Goal: Information Seeking & Learning: Learn about a topic

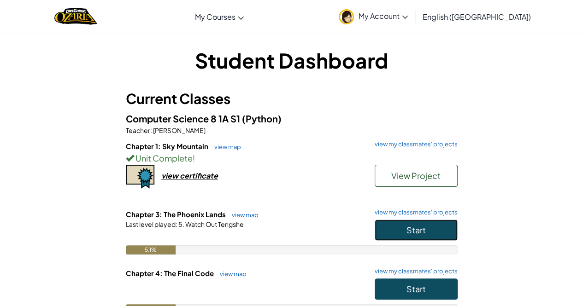
click at [441, 223] on button "Start" at bounding box center [416, 230] width 83 height 21
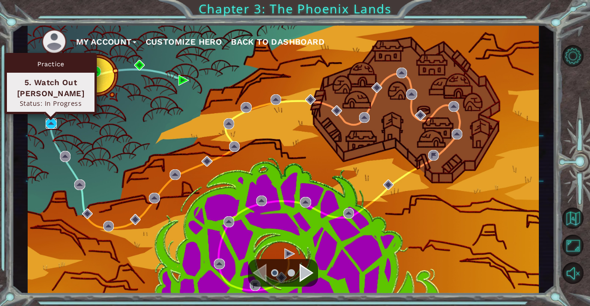
click at [53, 122] on img at bounding box center [51, 123] width 11 height 11
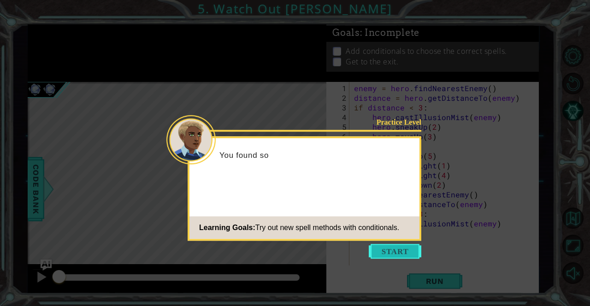
click at [396, 257] on button "Start" at bounding box center [395, 251] width 53 height 15
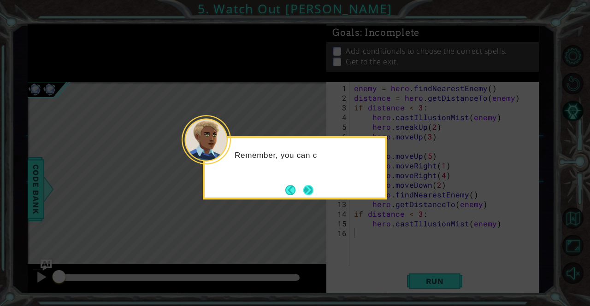
click at [303, 185] on button "Next" at bounding box center [308, 190] width 10 height 10
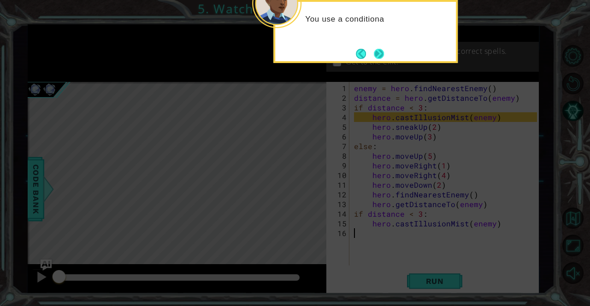
click at [379, 49] on button "Next" at bounding box center [379, 54] width 10 height 10
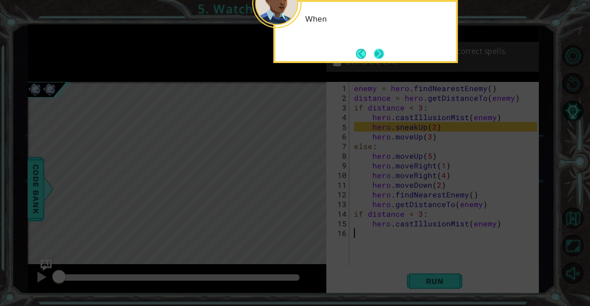
click at [377, 51] on button "Next" at bounding box center [379, 54] width 10 height 10
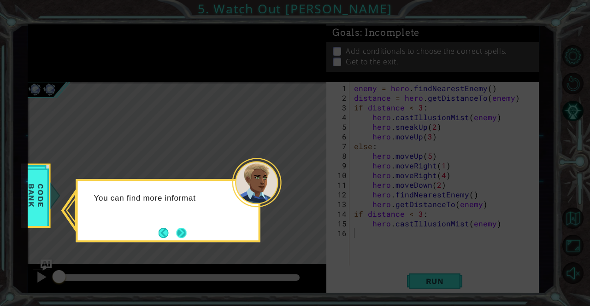
click at [176, 228] on button "Next" at bounding box center [181, 233] width 10 height 10
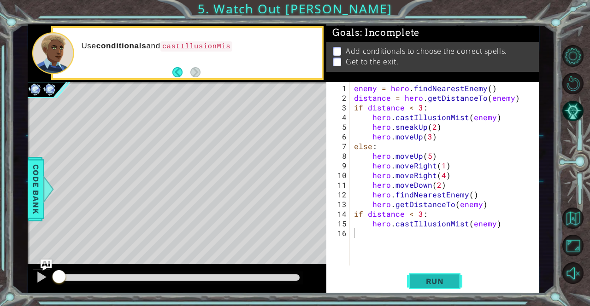
click at [445, 276] on button "Run" at bounding box center [434, 281] width 55 height 21
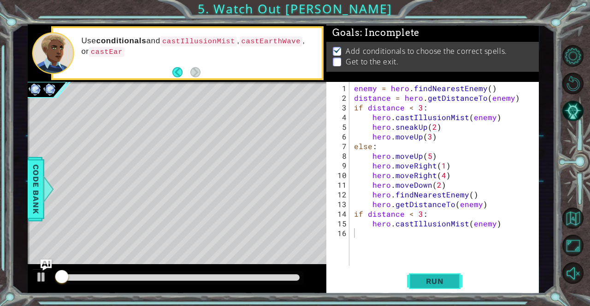
click at [445, 283] on span "Run" at bounding box center [435, 281] width 36 height 9
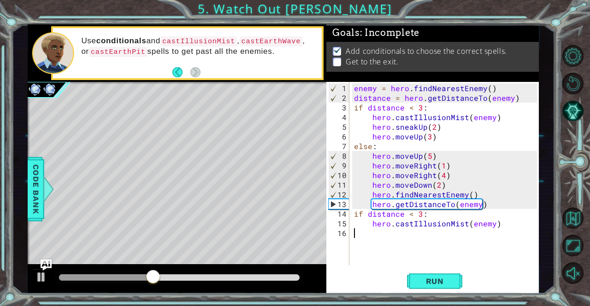
click at [269, 201] on div "Level Map" at bounding box center [241, 217] width 426 height 271
click at [464, 223] on div "enemy = hero . findNearestEnemy ( ) distance = hero . getDistanceTo ( enemy ) i…" at bounding box center [446, 184] width 189 height 203
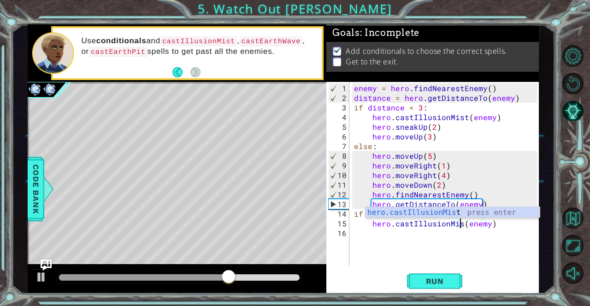
scroll to position [0, 6]
type textarea "hero.castIllusionMist(enemy)"
click at [509, 228] on div "enemy = hero . findNearestEnemy ( ) distance = hero . getDistanceTo ( enemy ) i…" at bounding box center [446, 184] width 189 height 203
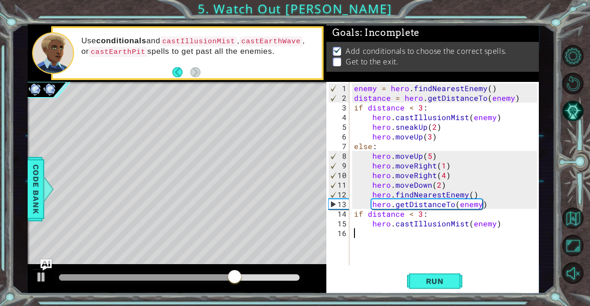
scroll to position [0, 0]
click at [510, 223] on div "enemy = hero . findNearestEnemy ( ) distance = hero . getDistanceTo ( enemy ) i…" at bounding box center [446, 184] width 189 height 203
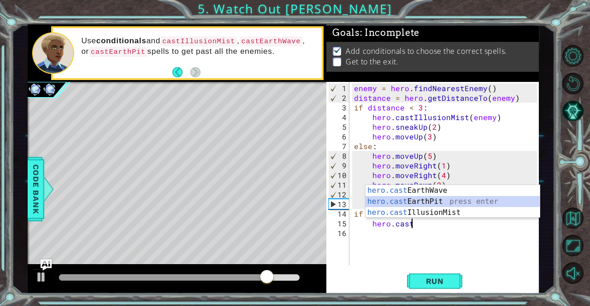
click at [470, 203] on div "hero.cast EarthWave press enter hero.cast EarthPit press enter hero.cast Illusi…" at bounding box center [452, 212] width 175 height 55
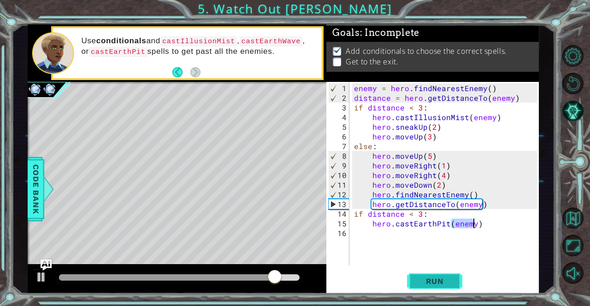
click at [436, 271] on button "Run" at bounding box center [434, 281] width 55 height 21
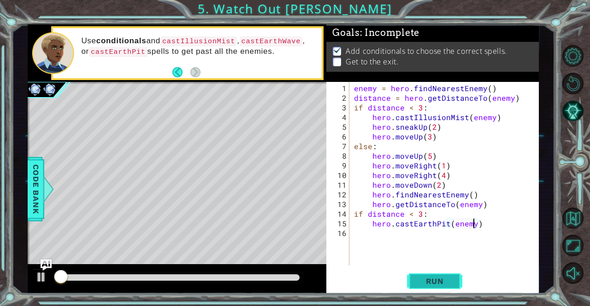
click at [436, 275] on button "Run" at bounding box center [434, 281] width 55 height 21
click at [436, 271] on button "Run" at bounding box center [434, 281] width 55 height 21
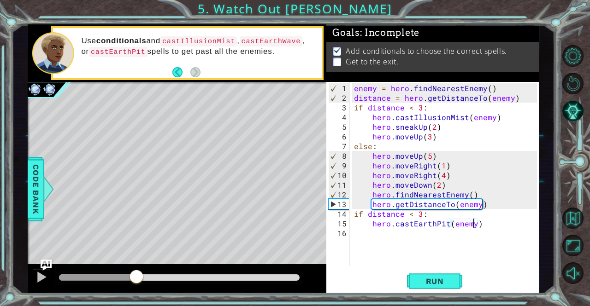
drag, startPoint x: 69, startPoint y: 272, endPoint x: 135, endPoint y: 303, distance: 72.2
click at [135, 303] on div "1 ההההההההההההההההההההההההההההההההההההההההההההההההההההההההההההההההההההההההההההה…" at bounding box center [295, 153] width 590 height 306
click at [41, 276] on div at bounding box center [41, 277] width 12 height 12
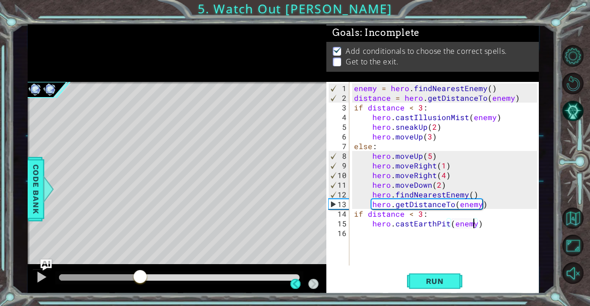
click at [161, 246] on div "Level Map" at bounding box center [241, 217] width 426 height 271
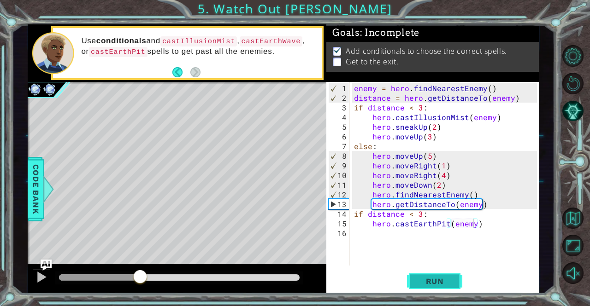
click at [426, 285] on span "Run" at bounding box center [435, 281] width 36 height 9
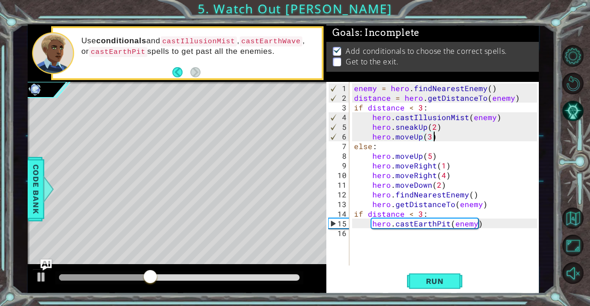
click at [440, 140] on div "enemy = hero . findNearestEnemy ( ) distance = hero . getDistanceTo ( enemy ) i…" at bounding box center [446, 184] width 189 height 203
type textarea "hero.moveUp(3)"
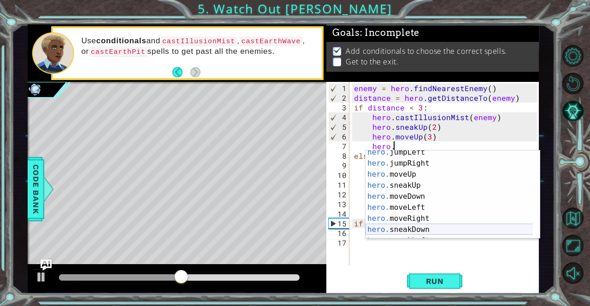
scroll to position [26, 0]
click at [418, 217] on div "hero. jumpLeft press enter hero. jumpRight press enter hero. moveUp press enter…" at bounding box center [449, 202] width 168 height 111
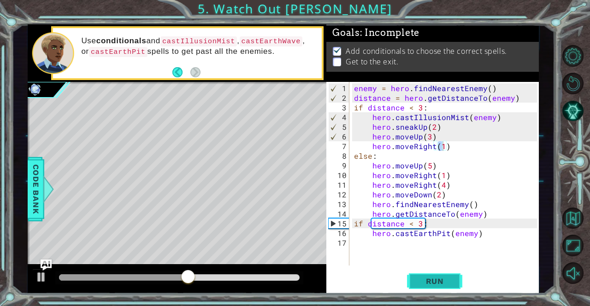
click at [441, 280] on span "Run" at bounding box center [435, 281] width 36 height 9
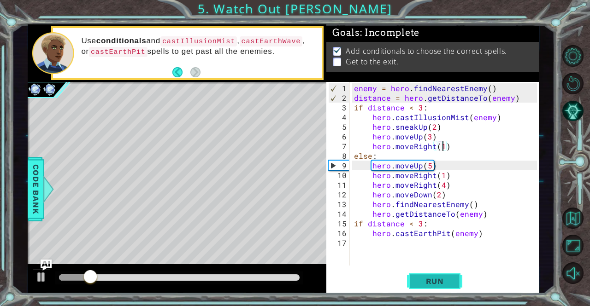
click at [442, 283] on span "Run" at bounding box center [435, 281] width 36 height 9
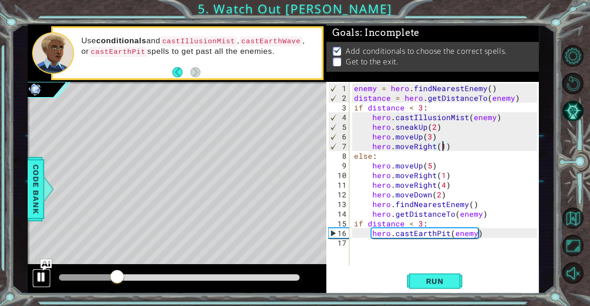
click at [37, 276] on div at bounding box center [41, 277] width 12 height 12
click at [460, 151] on div "enemy = hero . findNearestEnemy ( ) distance = hero . getDistanceTo ( enemy ) i…" at bounding box center [446, 184] width 189 height 203
click at [461, 146] on div "enemy = hero . findNearestEnemy ( ) distance = hero . getDistanceTo ( enemy ) i…" at bounding box center [446, 184] width 189 height 203
click at [443, 146] on div "enemy = hero . findNearestEnemy ( ) distance = hero . getDistanceTo ( enemy ) i…" at bounding box center [446, 184] width 189 height 203
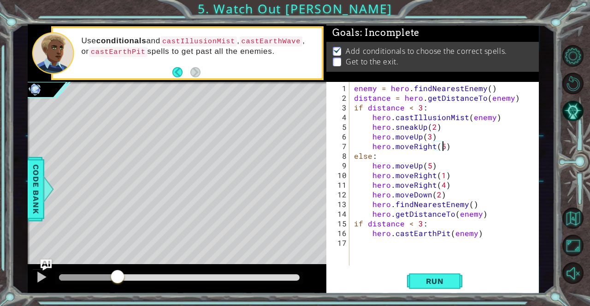
scroll to position [0, 5]
click at [427, 280] on span "Run" at bounding box center [435, 281] width 36 height 9
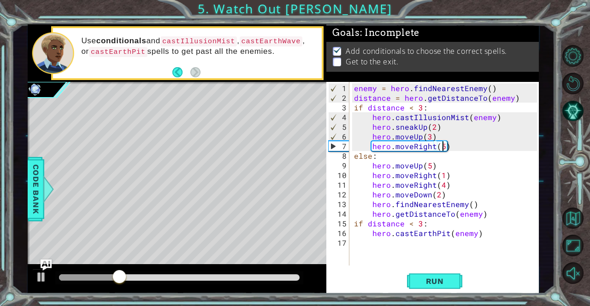
click at [458, 152] on div "enemy = hero . findNearestEnemy ( ) distance = hero . getDistanceTo ( enemy ) i…" at bounding box center [446, 184] width 189 height 203
click at [455, 147] on div "enemy = hero . findNearestEnemy ( ) distance = hero . getDistanceTo ( enemy ) i…" at bounding box center [446, 184] width 189 height 203
type textarea "hero.moveRight(5)"
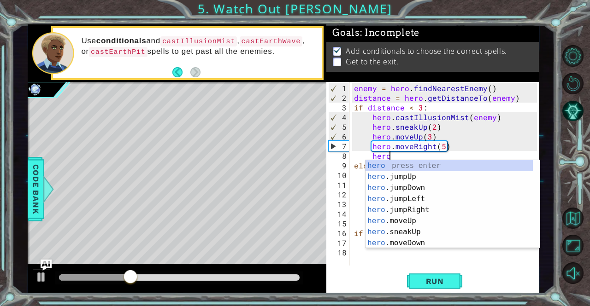
scroll to position [0, 2]
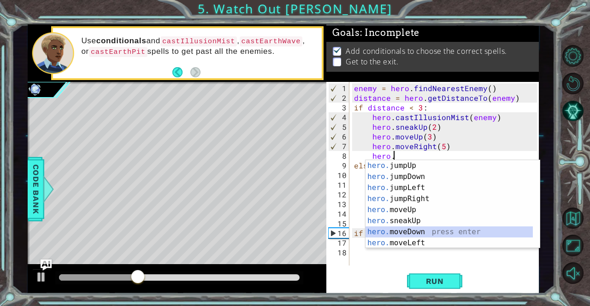
click at [438, 229] on div "hero. jumpUp press enter hero. jumpDown press enter hero. jumpLeft press enter …" at bounding box center [449, 215] width 168 height 111
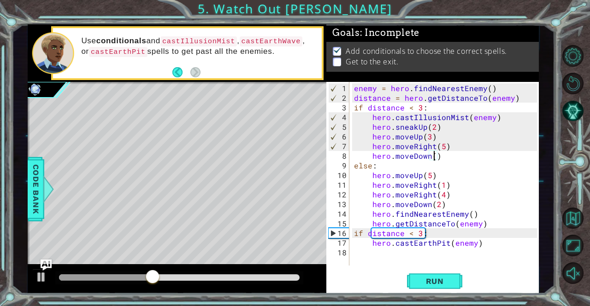
scroll to position [0, 5]
click at [429, 276] on button "Run" at bounding box center [434, 281] width 55 height 21
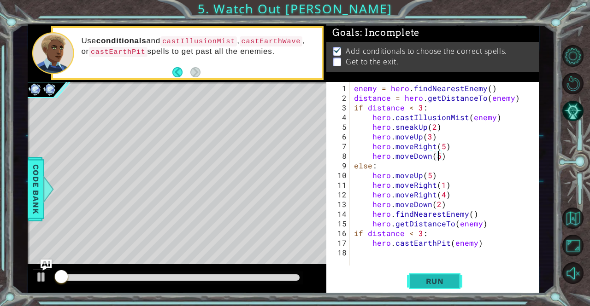
click at [429, 276] on button "Run" at bounding box center [434, 281] width 55 height 21
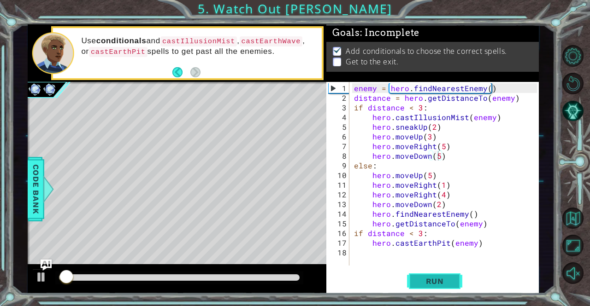
click at [429, 276] on button "Run" at bounding box center [434, 281] width 55 height 21
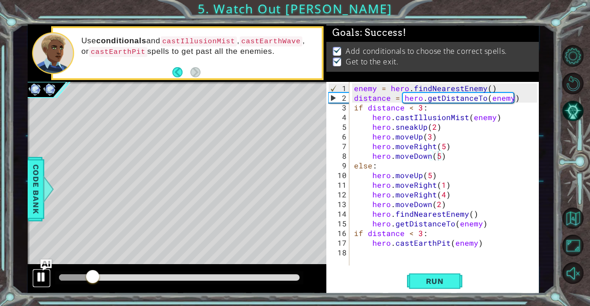
click at [42, 276] on div at bounding box center [41, 277] width 12 height 12
click at [369, 274] on div "Run" at bounding box center [435, 281] width 212 height 21
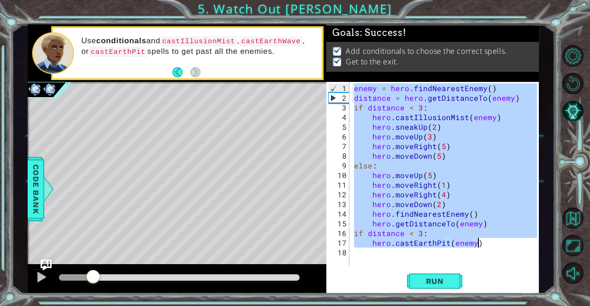
drag, startPoint x: 354, startPoint y: 84, endPoint x: 516, endPoint y: 244, distance: 227.4
click at [516, 244] on div "enemy = hero . findNearestEnemy ( ) distance = hero . getDistanceTo ( enemy ) i…" at bounding box center [446, 184] width 189 height 203
click at [497, 242] on div "enemy = hero . findNearestEnemy ( ) distance = hero . getDistanceTo ( enemy ) i…" at bounding box center [444, 174] width 184 height 184
type textarea "hero.castEarthPit(enemy)"
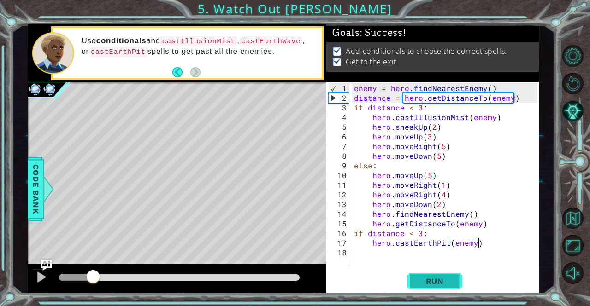
click at [418, 284] on span "Run" at bounding box center [435, 281] width 36 height 9
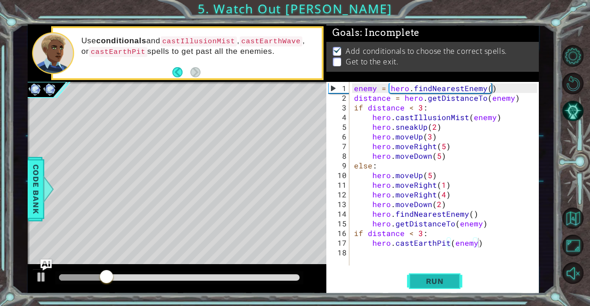
click at [416, 281] on button "Run" at bounding box center [434, 281] width 55 height 21
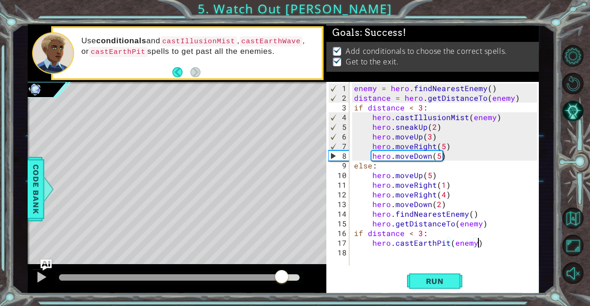
drag, startPoint x: 97, startPoint y: 275, endPoint x: 282, endPoint y: 274, distance: 185.2
click at [282, 274] on div at bounding box center [281, 278] width 17 height 17
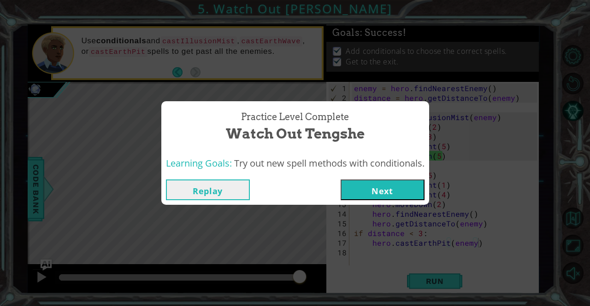
click at [380, 191] on button "Next" at bounding box center [383, 190] width 84 height 21
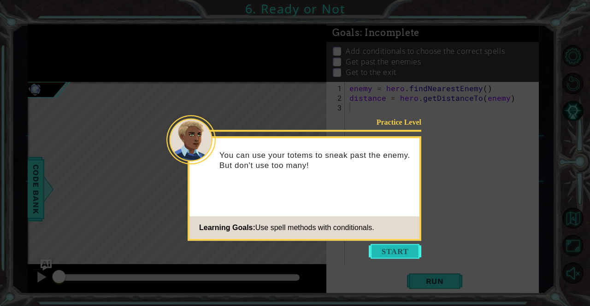
click at [402, 247] on button "Start" at bounding box center [395, 251] width 53 height 15
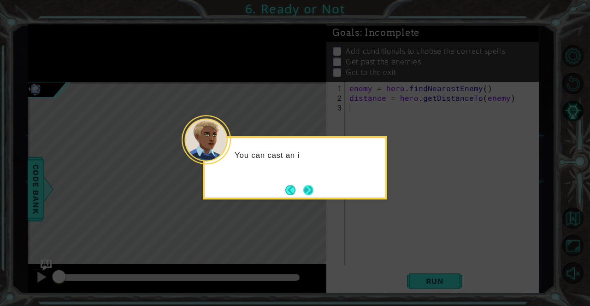
click at [313, 189] on button "Next" at bounding box center [308, 190] width 10 height 10
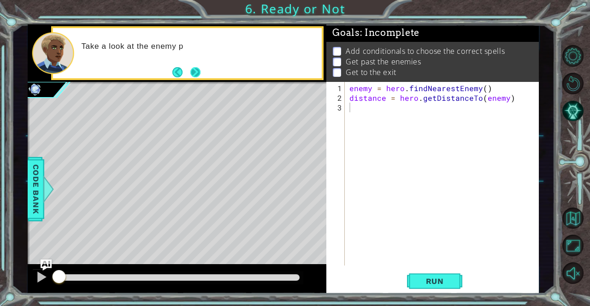
click at [194, 70] on button "Next" at bounding box center [195, 72] width 10 height 10
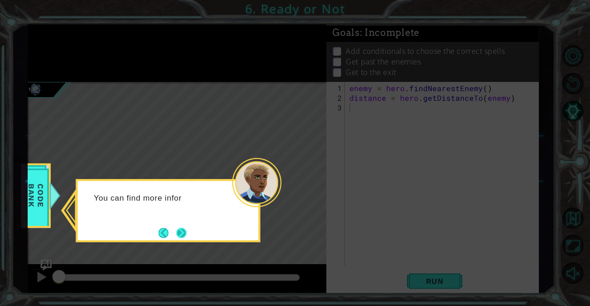
click at [187, 228] on button "Next" at bounding box center [181, 233] width 10 height 10
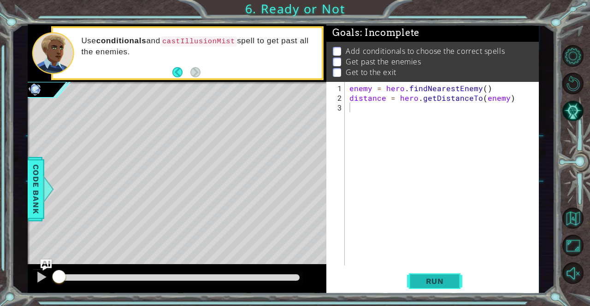
click at [417, 282] on span "Run" at bounding box center [435, 281] width 36 height 9
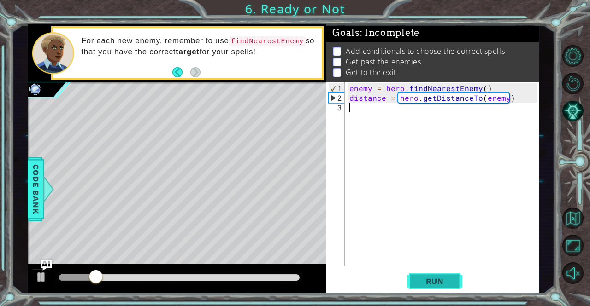
click at [423, 276] on button "Run" at bounding box center [434, 281] width 55 height 21
click at [442, 282] on span "Run" at bounding box center [435, 281] width 36 height 9
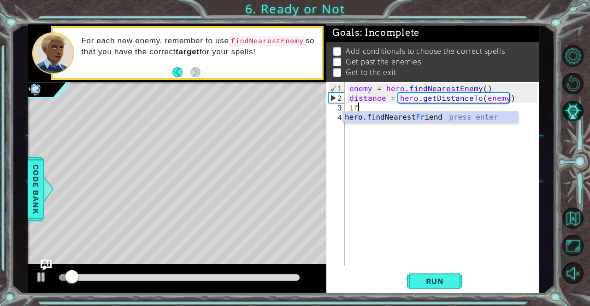
type textarea "i"
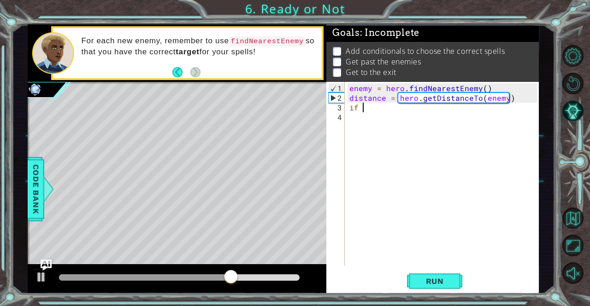
scroll to position [0, 1]
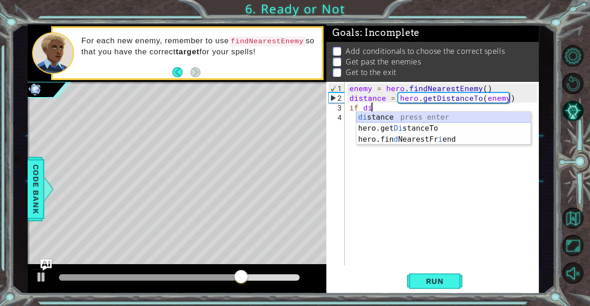
click at [376, 117] on div "di stance press enter hero.get Di stanceTo press enter hero.fin d NearestFr i e…" at bounding box center [443, 139] width 175 height 55
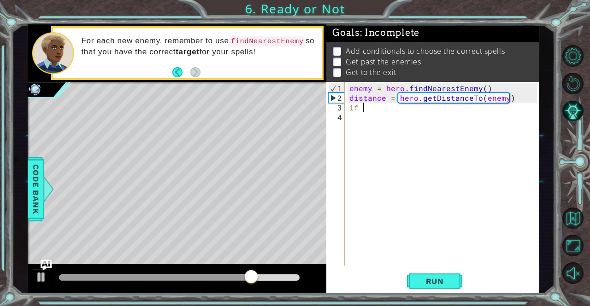
scroll to position [0, 0]
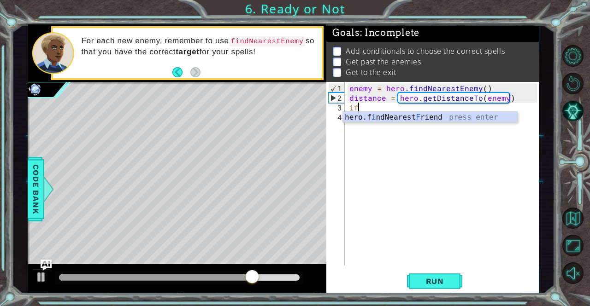
type textarea "i"
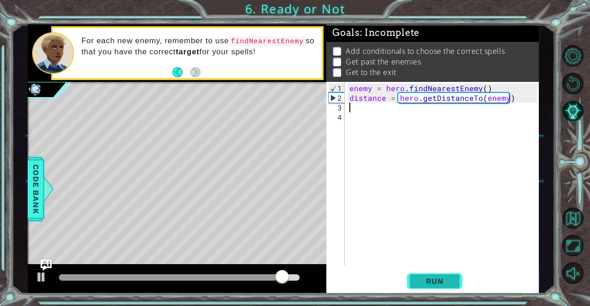
click at [443, 285] on span "Run" at bounding box center [435, 281] width 36 height 9
click at [441, 283] on span "Run" at bounding box center [435, 281] width 36 height 9
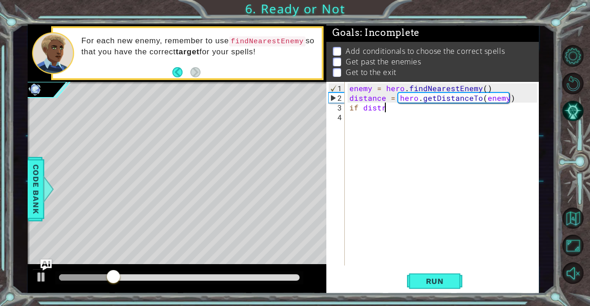
scroll to position [0, 1]
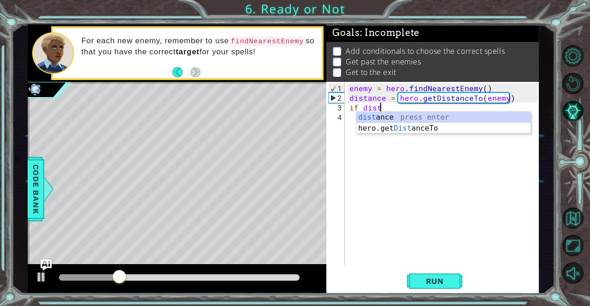
click at [394, 115] on div "dist ance press enter hero.get Dist anceTo press enter" at bounding box center [443, 134] width 175 height 44
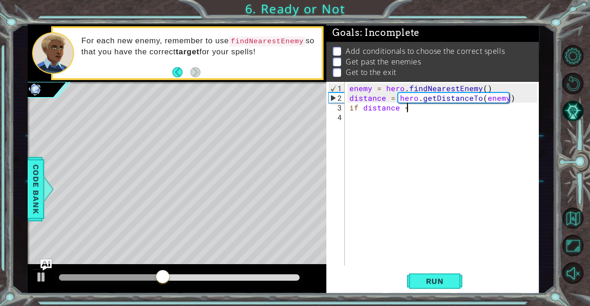
scroll to position [0, 3]
type textarea "if distance <3:"
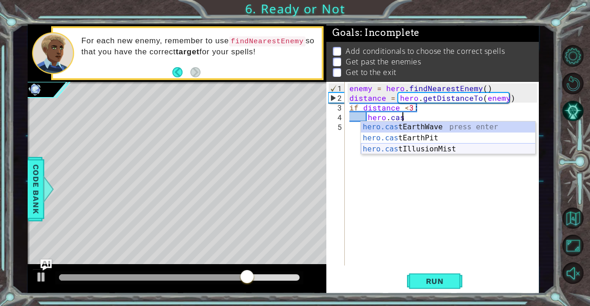
click at [439, 151] on div "hero.cas tEarthWave press enter hero.cas tEarthPit press enter hero.cas tIllusi…" at bounding box center [448, 149] width 175 height 55
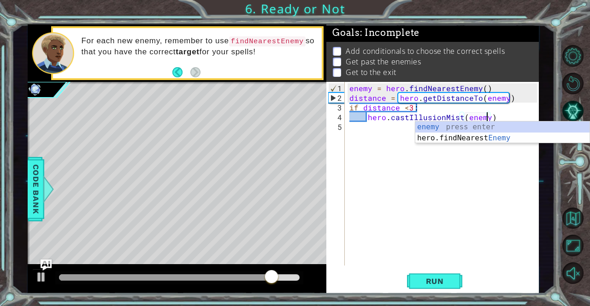
scroll to position [0, 8]
type textarea "hero.castIllusionMist(enemy)"
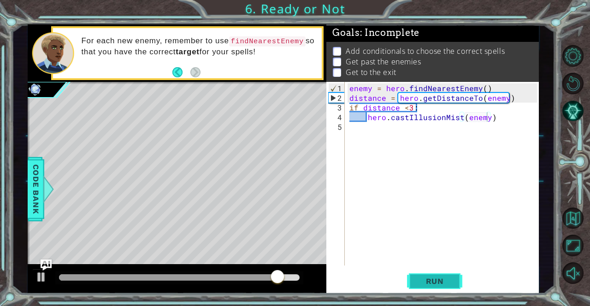
click at [446, 284] on span "Run" at bounding box center [435, 281] width 36 height 9
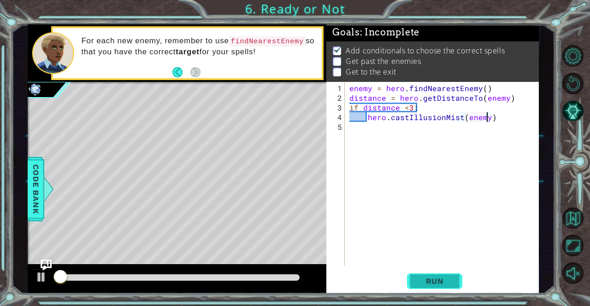
scroll to position [6, 0]
click at [446, 284] on span "Run" at bounding box center [435, 281] width 36 height 9
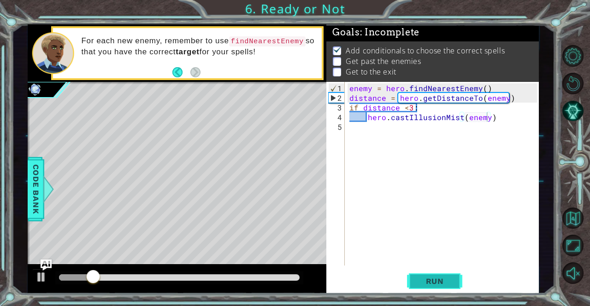
click at [445, 281] on span "Run" at bounding box center [435, 281] width 36 height 9
click at [500, 122] on div "enemy = hero . findNearestEnemy ( ) distance = hero . getDistanceTo ( enemy ) i…" at bounding box center [444, 184] width 194 height 203
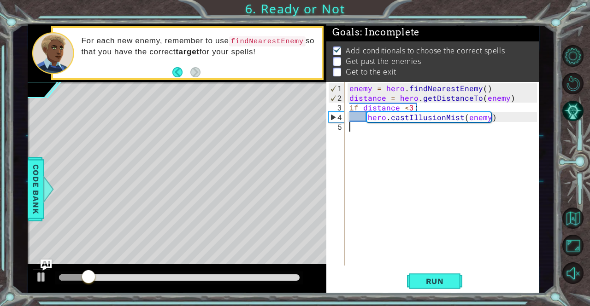
click at [508, 120] on div "enemy = hero . findNearestEnemy ( ) distance = hero . getDistanceTo ( enemy ) i…" at bounding box center [444, 184] width 194 height 203
type textarea "hero.castIllusionMist(enemy)"
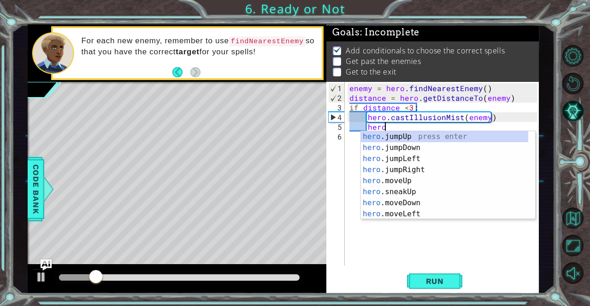
scroll to position [0, 2]
click at [430, 191] on div "hero. jumpUp press enter hero. jumpDown press enter hero. jumpLeft press enter …" at bounding box center [445, 186] width 168 height 111
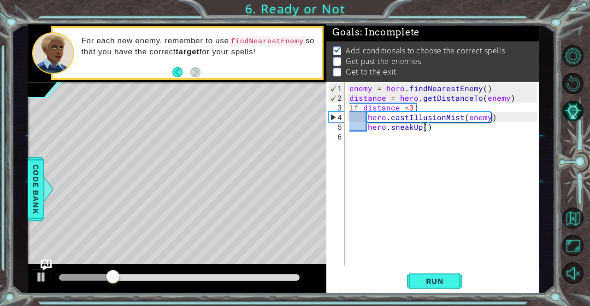
type textarea "hero.sneakUp(2)"
click at [441, 129] on div "enemy = hero . findNearestEnemy ( ) distance = hero . getDistanceTo ( enemy ) i…" at bounding box center [444, 184] width 194 height 203
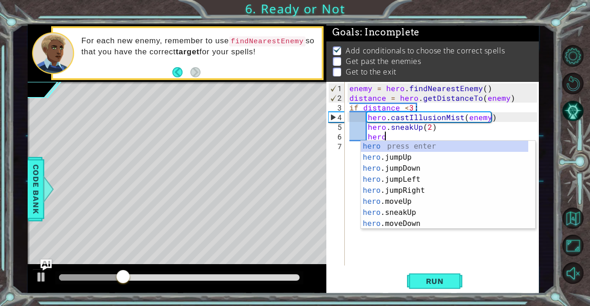
type textarea "hero."
click at [413, 141] on div "hero. jumpUp press enter hero. jumpDown press enter hero. jumpLeft press enter …" at bounding box center [445, 196] width 168 height 111
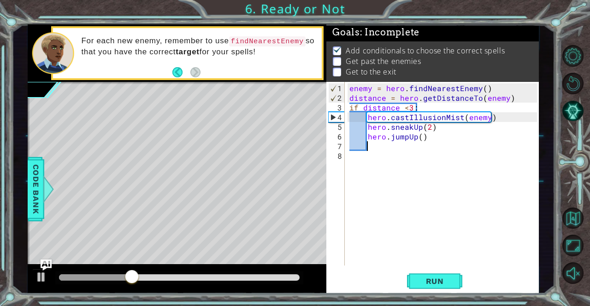
scroll to position [0, 0]
click at [441, 288] on button "Run" at bounding box center [434, 281] width 55 height 21
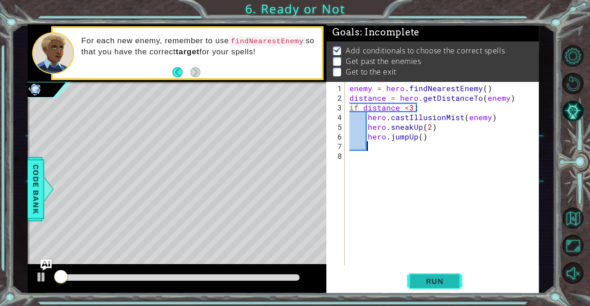
click at [442, 285] on span "Run" at bounding box center [435, 281] width 36 height 9
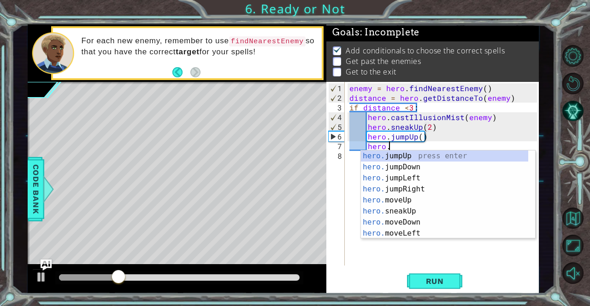
scroll to position [0, 2]
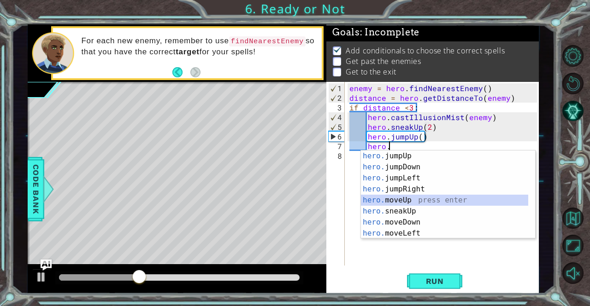
click at [398, 200] on div "hero. jumpUp press enter hero. jumpDown press enter hero. jumpLeft press enter …" at bounding box center [445, 206] width 168 height 111
type textarea "hero.moveUp(1)"
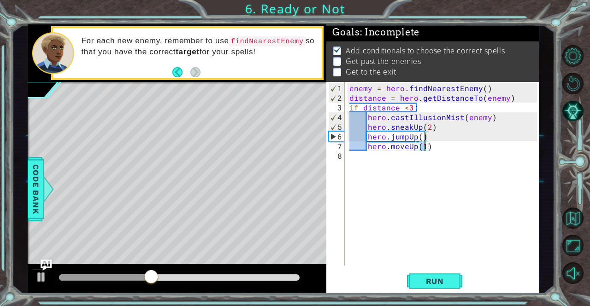
click at [369, 155] on div "enemy = hero . findNearestEnemy ( ) distance = hero . getDistanceTo ( enemy ) i…" at bounding box center [444, 184] width 194 height 203
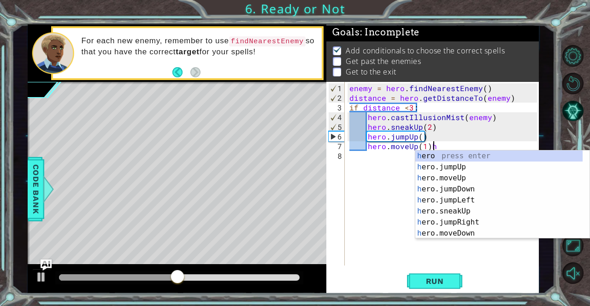
type textarea "hero.moveUp(1)"
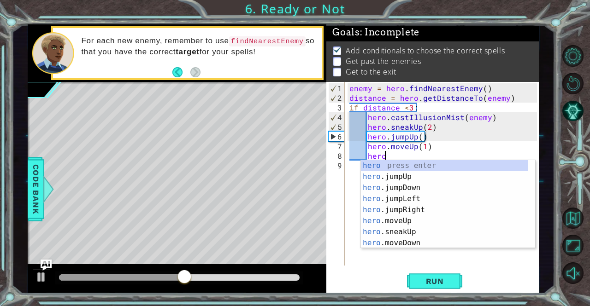
type textarea "hero."
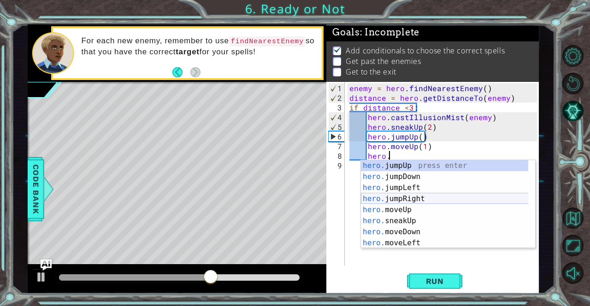
click at [424, 196] on div "hero. jumpUp press enter hero. jumpDown press enter hero. jumpLeft press enter …" at bounding box center [445, 215] width 168 height 111
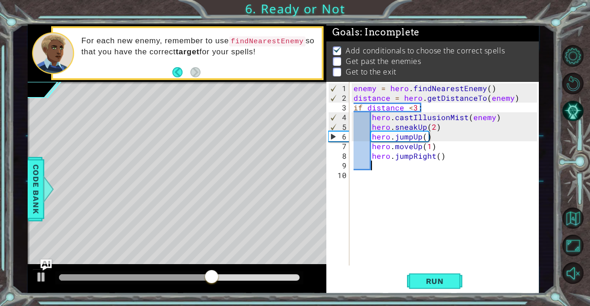
scroll to position [0, 0]
click at [426, 282] on span "Run" at bounding box center [435, 281] width 36 height 9
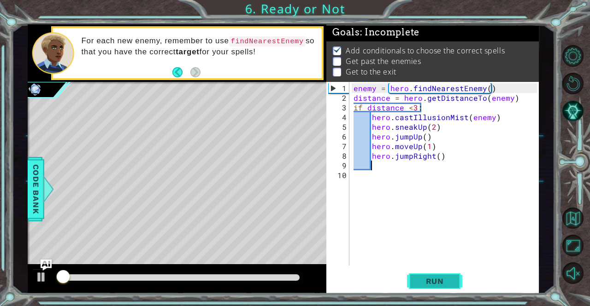
click at [426, 282] on span "Run" at bounding box center [435, 281] width 36 height 9
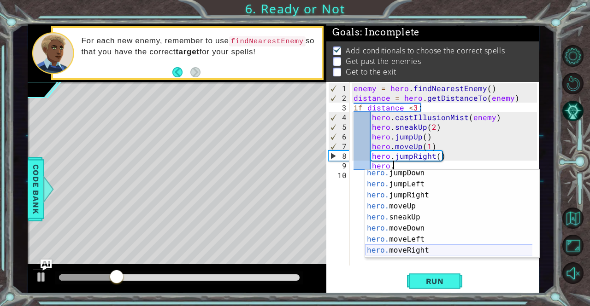
scroll to position [20, 0]
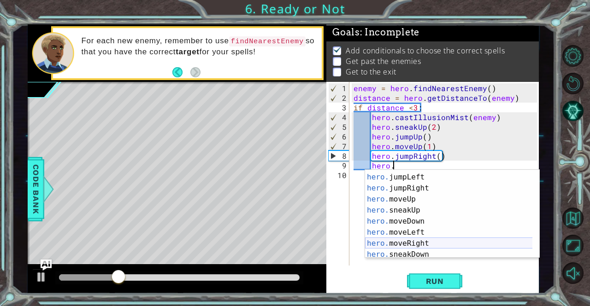
click at [414, 240] on div "hero. jumpDown press enter hero. jumpLeft press enter hero. jumpRight press ent…" at bounding box center [449, 216] width 168 height 111
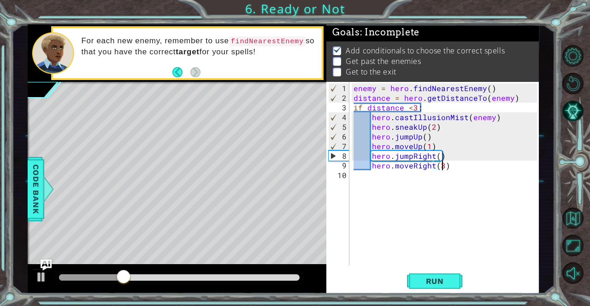
scroll to position [0, 5]
type textarea "hero.moveRight(3)"
click at [427, 281] on span "Run" at bounding box center [435, 281] width 36 height 9
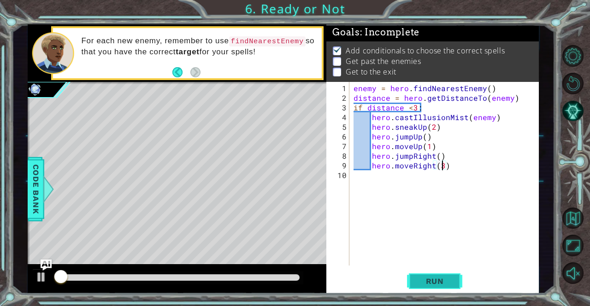
click at [420, 281] on span "Run" at bounding box center [435, 281] width 36 height 9
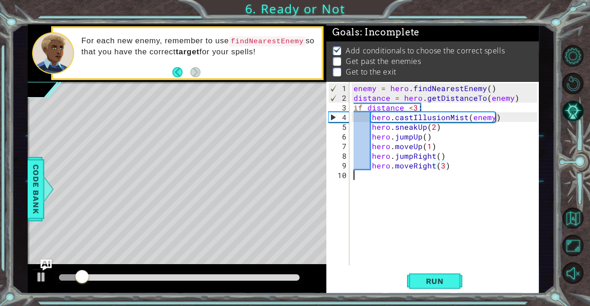
click at [376, 174] on div "enemy = hero . findNearestEnemy ( ) distance = hero . getDistanceTo ( enemy ) i…" at bounding box center [446, 184] width 189 height 203
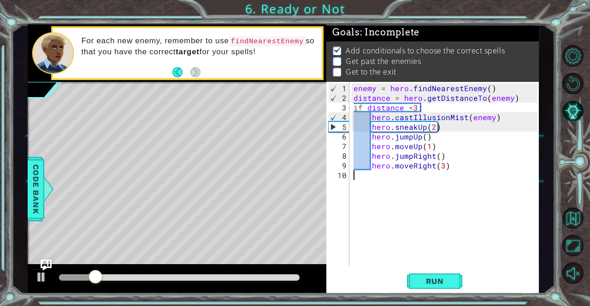
click at [376, 174] on div "enemy = hero . findNearestEnemy ( ) distance = hero . getDistanceTo ( enemy ) i…" at bounding box center [446, 184] width 189 height 203
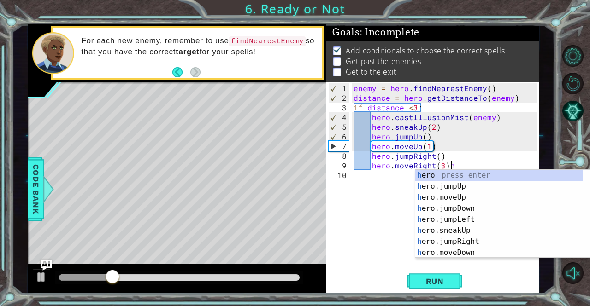
type textarea "hero.moveRight(3)"
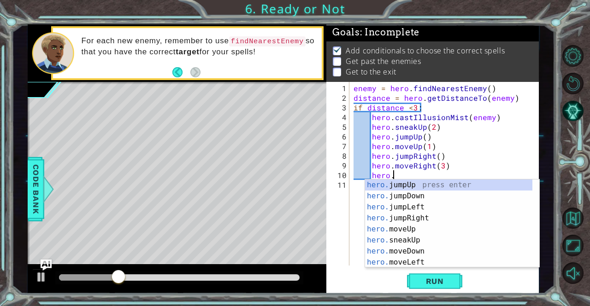
scroll to position [0, 2]
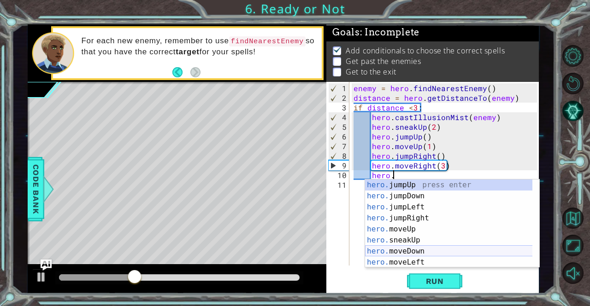
click at [422, 252] on div "hero. jumpUp press enter hero. jumpDown press enter hero. jumpLeft press enter …" at bounding box center [449, 235] width 168 height 111
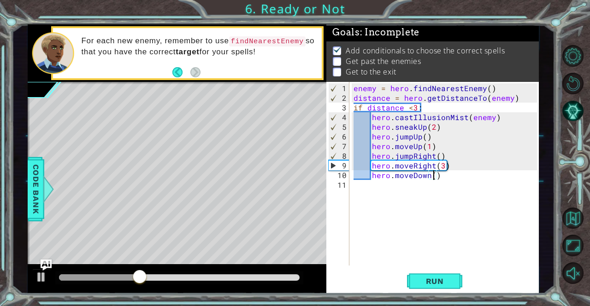
type textarea "hero.moveDown(3)"
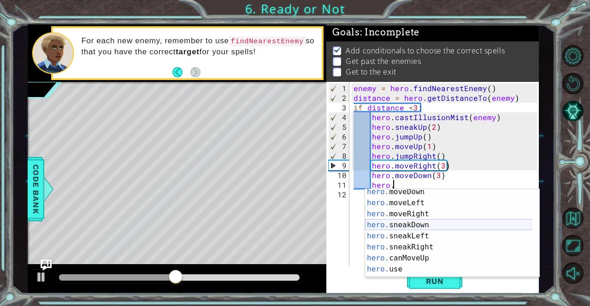
scroll to position [0, 0]
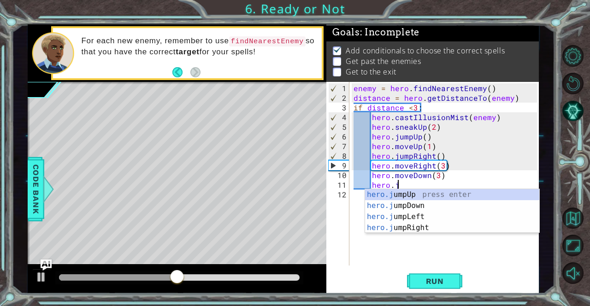
type textarea "hero.jum"
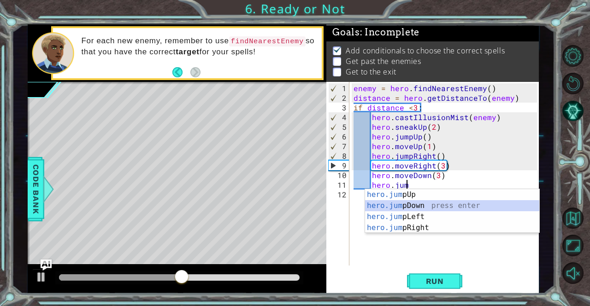
click at [411, 204] on div "hero.jum pUp press enter hero.jum pDown press enter hero.jum pLeft press enter …" at bounding box center [452, 222] width 175 height 66
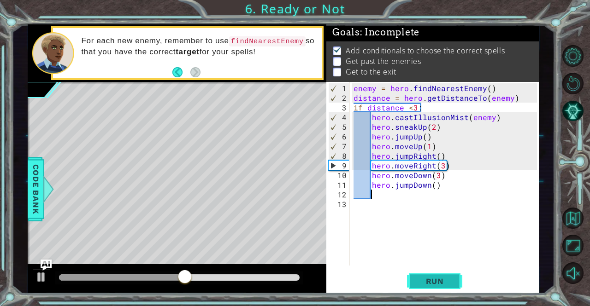
click at [441, 282] on span "Run" at bounding box center [435, 281] width 36 height 9
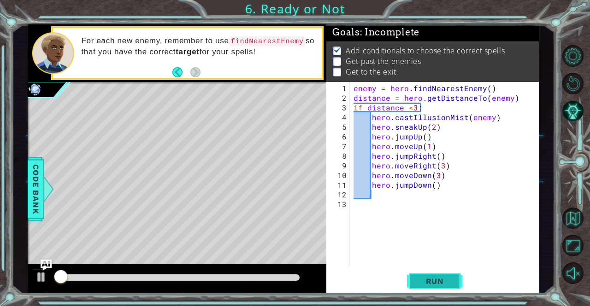
click at [435, 279] on span "Run" at bounding box center [435, 281] width 36 height 9
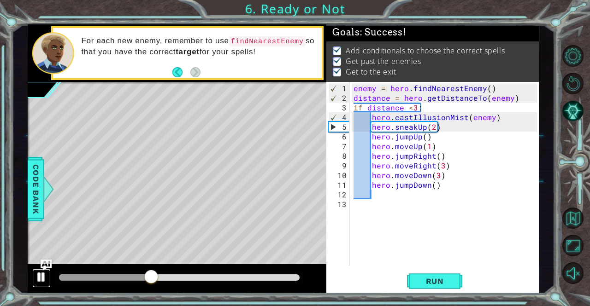
click at [38, 273] on div at bounding box center [41, 277] width 12 height 12
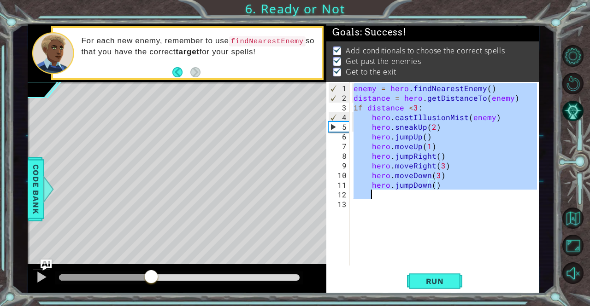
drag, startPoint x: 352, startPoint y: 85, endPoint x: 469, endPoint y: 206, distance: 168.5
click at [469, 206] on div "enemy = hero . findNearestEnemy ( ) distance = hero . getDistanceTo ( enemy ) i…" at bounding box center [446, 184] width 189 height 203
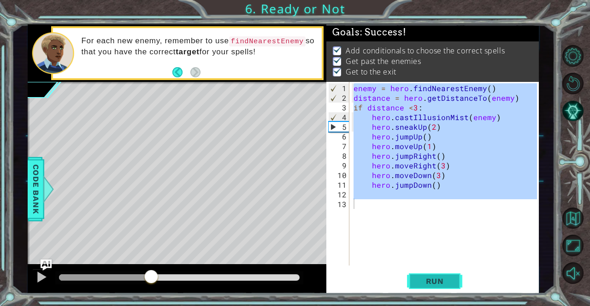
click at [432, 284] on span "Run" at bounding box center [435, 281] width 36 height 9
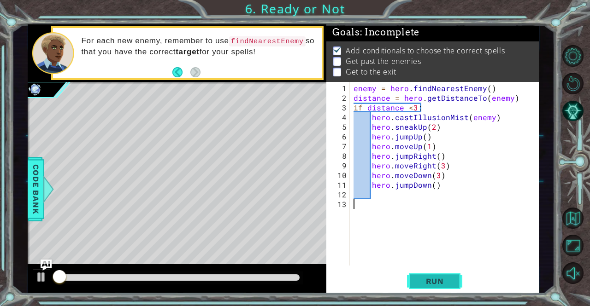
scroll to position [0, 0]
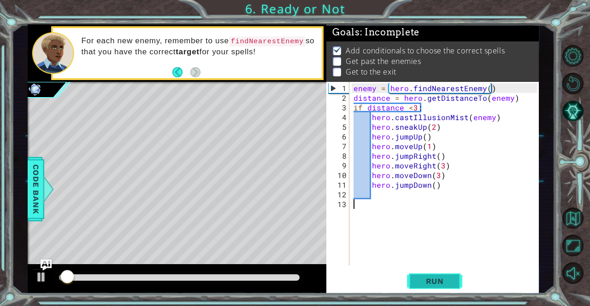
click at [432, 284] on span "Run" at bounding box center [435, 281] width 36 height 9
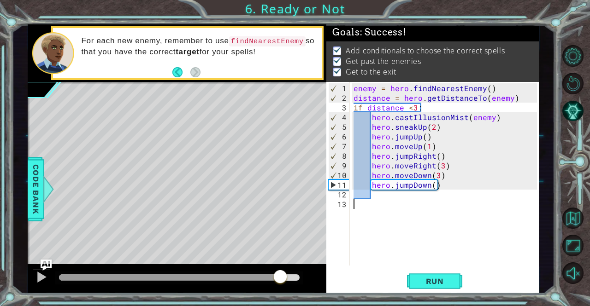
drag, startPoint x: 159, startPoint y: 271, endPoint x: 283, endPoint y: 286, distance: 124.3
click at [283, 286] on div at bounding box center [280, 278] width 17 height 17
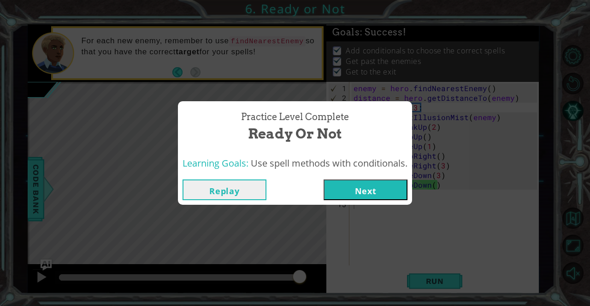
click at [354, 182] on button "Next" at bounding box center [365, 190] width 84 height 21
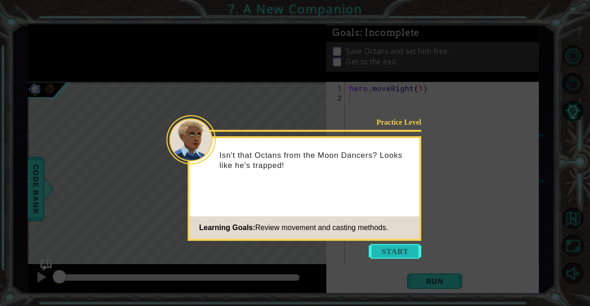
click at [394, 253] on button "Start" at bounding box center [395, 251] width 53 height 15
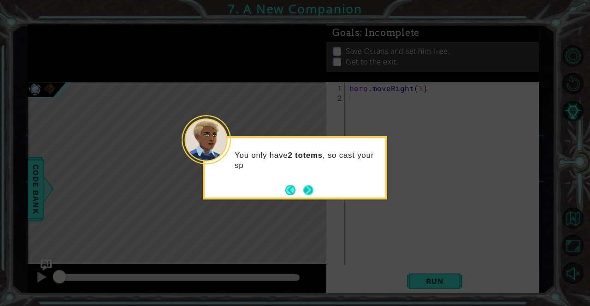
click at [312, 185] on button "Next" at bounding box center [308, 190] width 10 height 10
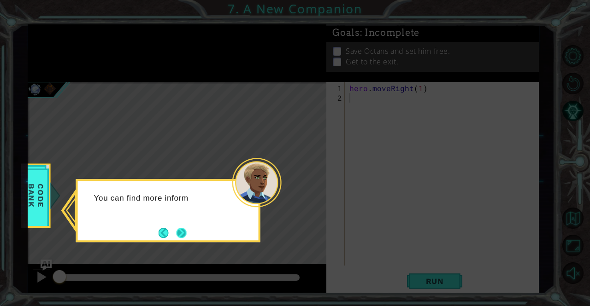
click at [183, 231] on button "Next" at bounding box center [181, 233] width 10 height 10
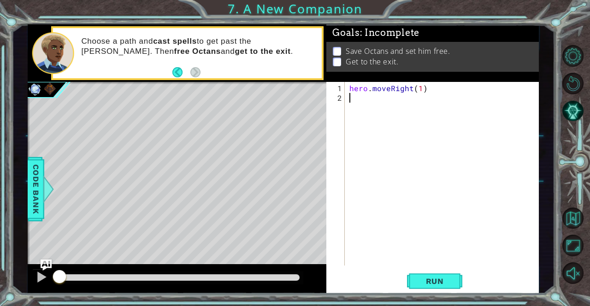
click at [582, 112] on div at bounding box center [576, 164] width 27 height 245
click at [424, 272] on button "Run" at bounding box center [434, 281] width 55 height 21
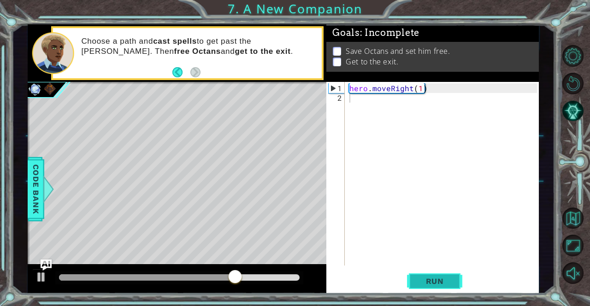
click at [438, 280] on span "Run" at bounding box center [435, 281] width 36 height 9
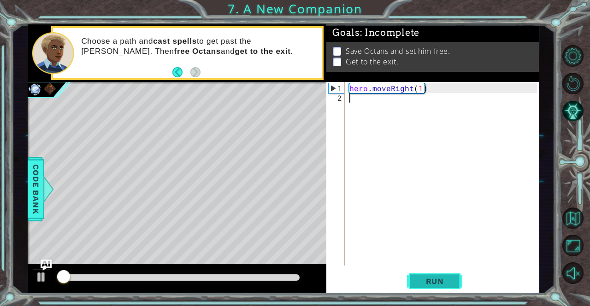
click at [438, 280] on span "Run" at bounding box center [435, 281] width 36 height 9
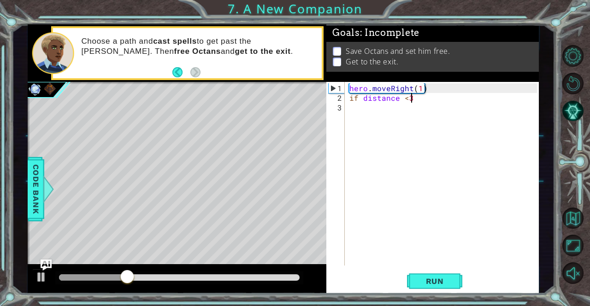
scroll to position [0, 4]
type textarea "if distance <3:"
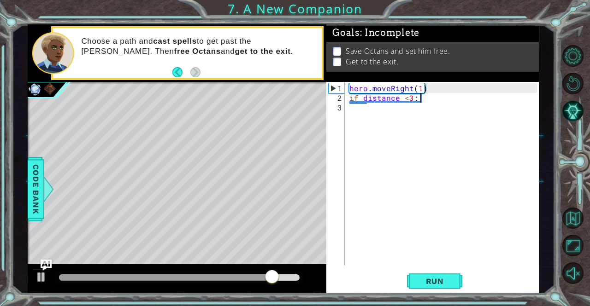
click at [429, 98] on div "hero . moveRight ( 1 ) if distance < 3 :" at bounding box center [444, 184] width 194 height 203
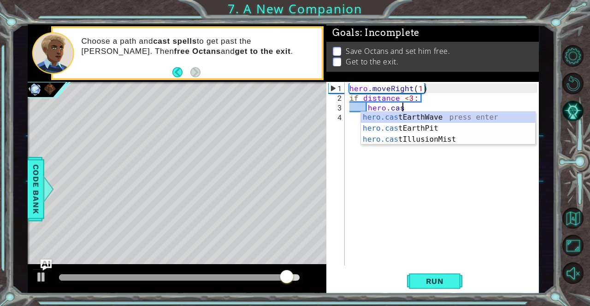
scroll to position [0, 3]
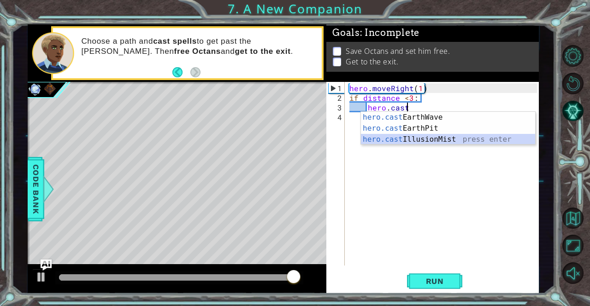
click at [452, 140] on div "hero.cast EarthWave press enter hero.cast EarthPit press enter hero.cast Illusi…" at bounding box center [448, 139] width 175 height 55
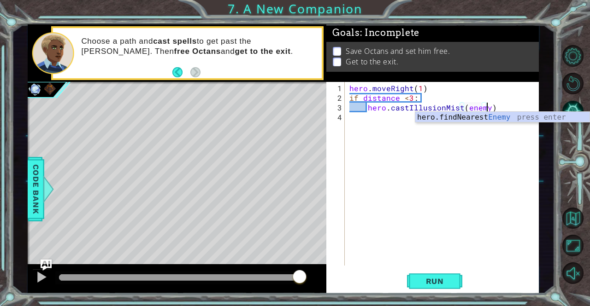
scroll to position [0, 8]
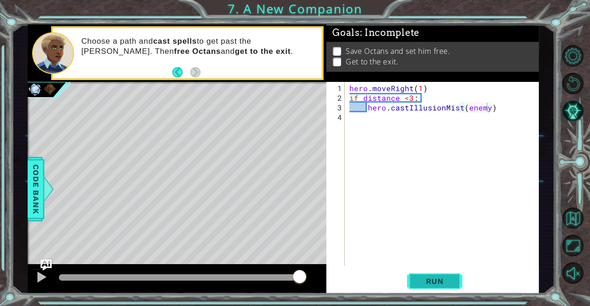
click at [440, 276] on button "Run" at bounding box center [434, 281] width 55 height 21
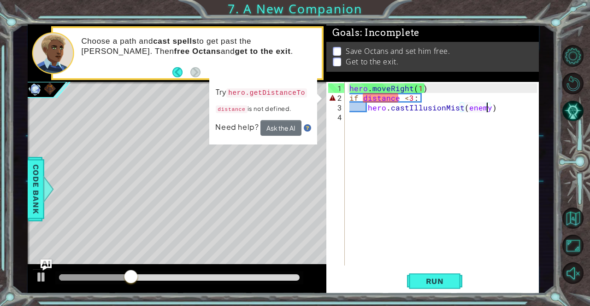
click at [428, 86] on div "hero . moveRight ( 1 ) if distance < 3 : hero . castIllusionMist ( enemy )" at bounding box center [444, 184] width 194 height 203
type textarea "hero.moveRight(1)"
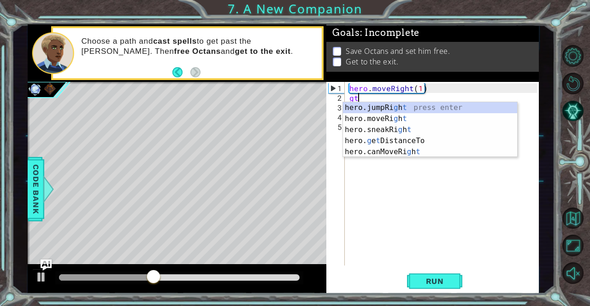
scroll to position [0, 0]
type textarea "g"
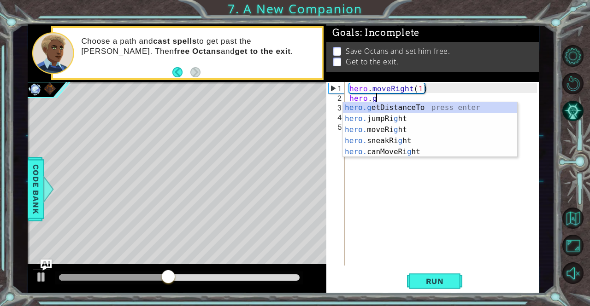
scroll to position [0, 2]
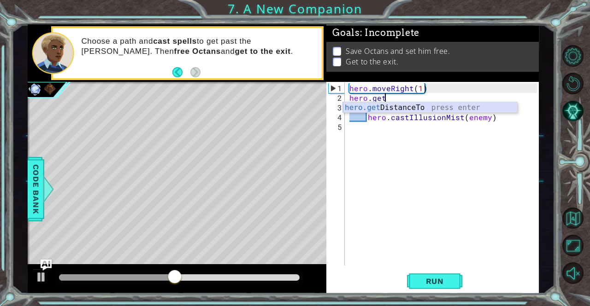
click at [404, 104] on div "hero.get DistanceTo press enter" at bounding box center [430, 118] width 175 height 33
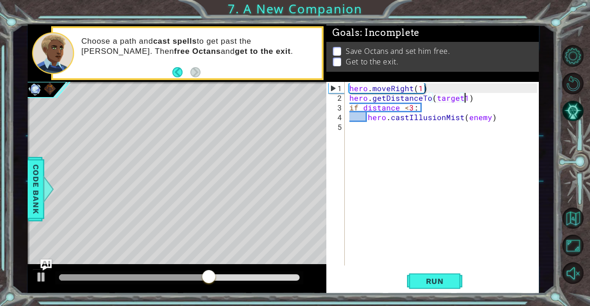
scroll to position [0, 6]
click at [431, 282] on span "Run" at bounding box center [435, 281] width 36 height 9
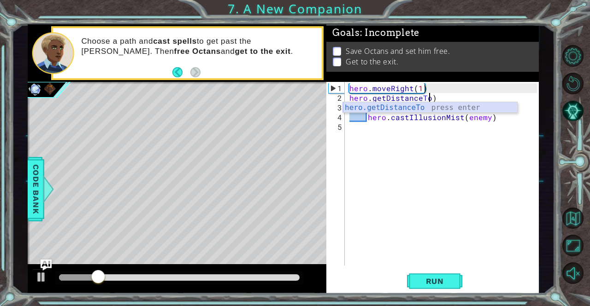
click at [404, 104] on div "hero.getDistanceTo press enter" at bounding box center [430, 118] width 175 height 33
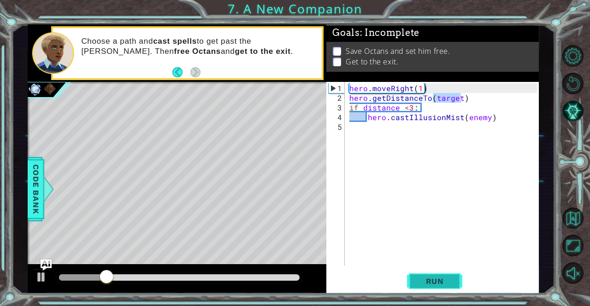
click at [430, 285] on span "Run" at bounding box center [435, 281] width 36 height 9
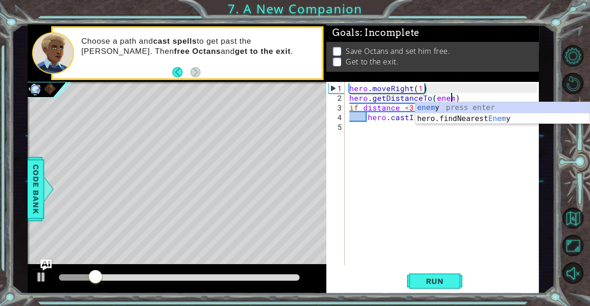
scroll to position [0, 6]
click at [438, 286] on span "Run" at bounding box center [435, 281] width 36 height 9
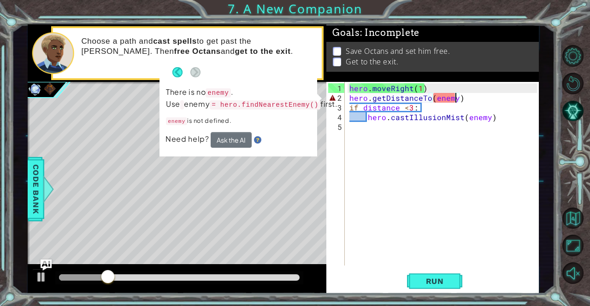
click at [348, 86] on div "hero . moveRight ( 1 ) hero . getDistanceTo ( enemy ) if distance < 3 : hero . …" at bounding box center [444, 184] width 194 height 203
type textarea "hero.moveRight(1)"
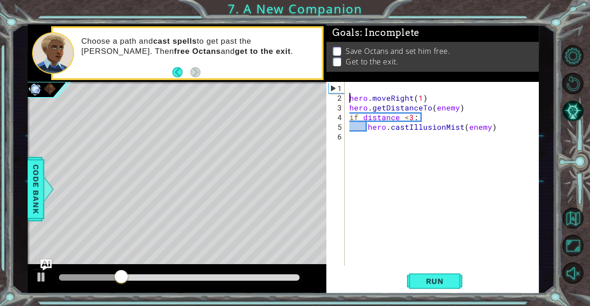
click at [348, 86] on div "hero . moveRight ( 1 ) hero . getDistanceTo ( enemy ) if distance < 3 : hero . …" at bounding box center [444, 184] width 194 height 203
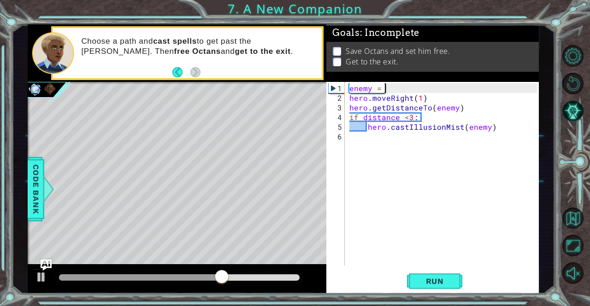
scroll to position [0, 2]
click at [394, 89] on div "enemy = he hero . moveRight ( 1 ) hero . getDistanceTo ( enemy ) if distance < …" at bounding box center [444, 184] width 194 height 203
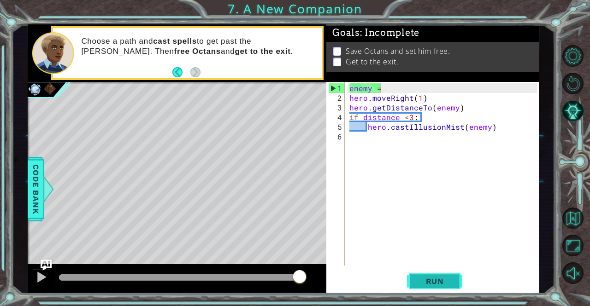
click at [453, 282] on button "Run" at bounding box center [434, 281] width 55 height 21
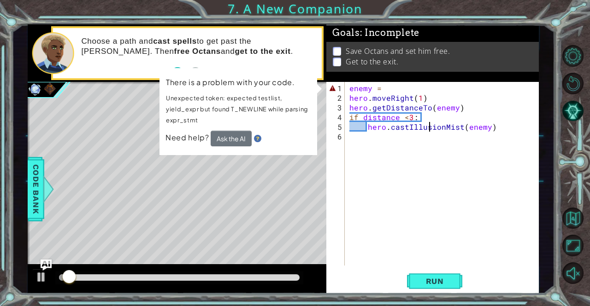
click at [430, 128] on div "enemy = hero . moveRight ( 1 ) hero . getDistanceTo ( enemy ) if distance < 3 :…" at bounding box center [444, 184] width 194 height 203
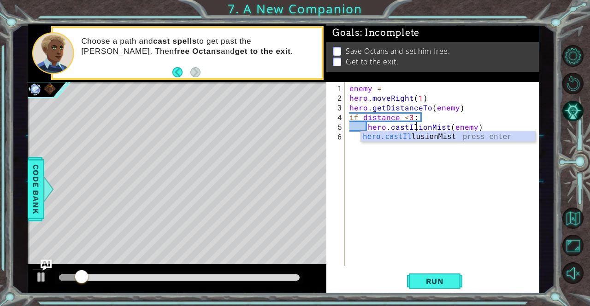
click at [443, 141] on div "hero.castIl lusionMist press enter" at bounding box center [448, 147] width 175 height 33
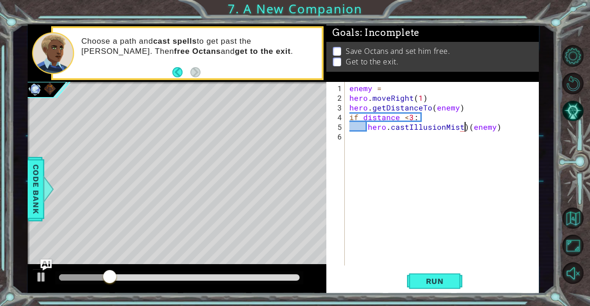
click at [464, 125] on div "enemy = hero . moveRight ( 1 ) hero . getDistanceTo ( enemy ) if distance < 3 :…" at bounding box center [444, 184] width 194 height 203
click at [392, 83] on div "enemy = hero . moveRight ( 1 ) hero . getDistanceTo ( enemy ) if distance < 3 :…" at bounding box center [444, 184] width 194 height 203
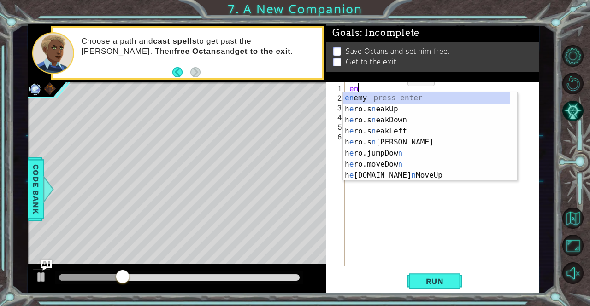
scroll to position [0, 0]
type textarea "e"
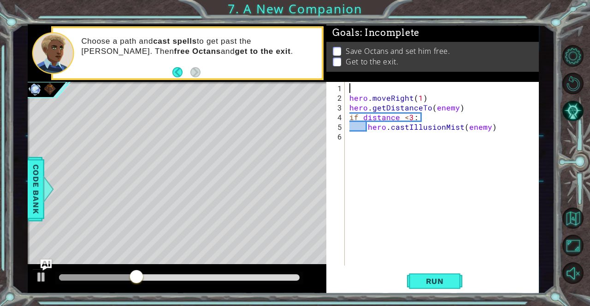
click at [347, 95] on div "1 2 3 4 5 6 hero . moveRight ( 1 ) hero . getDistanceTo ( enemy ) if distance <…" at bounding box center [431, 174] width 210 height 184
click at [344, 94] on div "2" at bounding box center [336, 98] width 17 height 10
type textarea "hero.moveRight(1)"
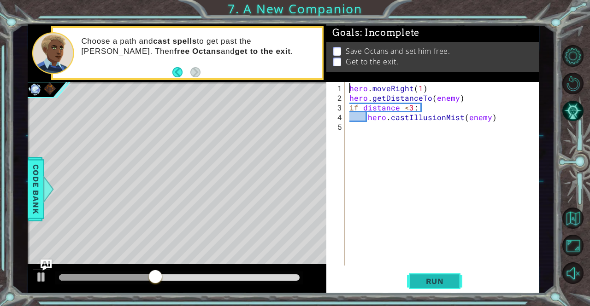
click at [422, 279] on span "Run" at bounding box center [435, 281] width 36 height 9
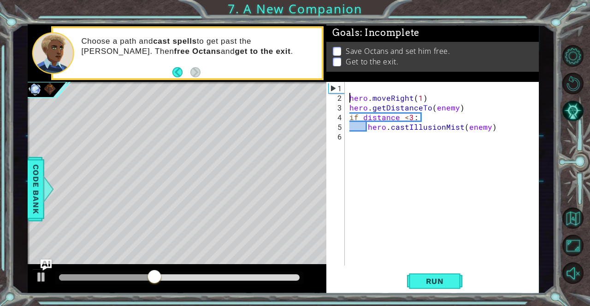
click at [353, 88] on div "hero . moveRight ( 1 ) hero . getDistanceTo ( enemy ) if distance < 3 : hero . …" at bounding box center [444, 184] width 194 height 203
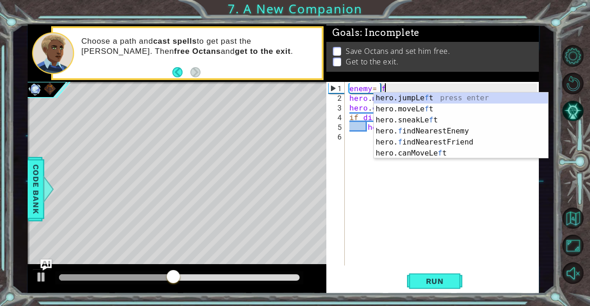
scroll to position [0, 2]
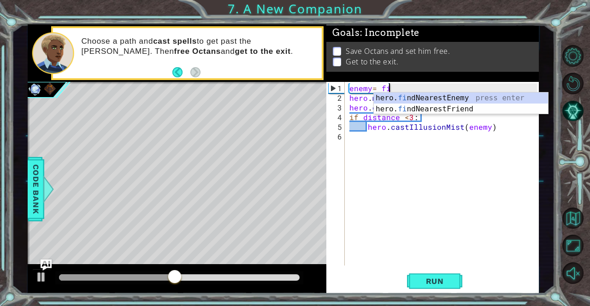
type textarea "enemy= fin"
click at [434, 95] on div "hero. fin dNearestEnemy press enter hero. fin dNearestFriend press enter" at bounding box center [461, 115] width 175 height 44
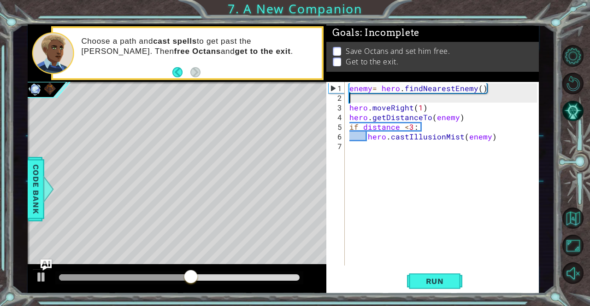
scroll to position [0, 0]
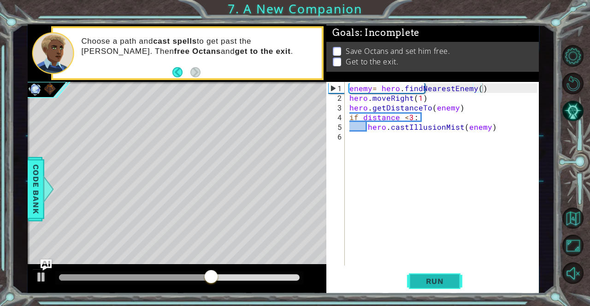
click at [439, 282] on span "Run" at bounding box center [435, 281] width 36 height 9
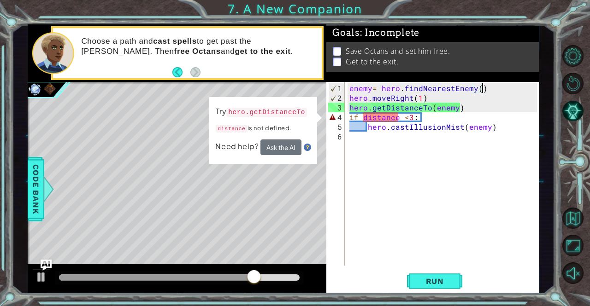
click at [427, 98] on div "enemy = hero . findNearestEnemy ( ) hero . moveRight ( 1 ) hero . getDistanceTo…" at bounding box center [444, 184] width 194 height 203
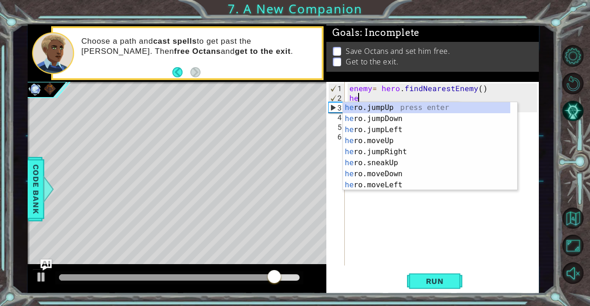
type textarea "h"
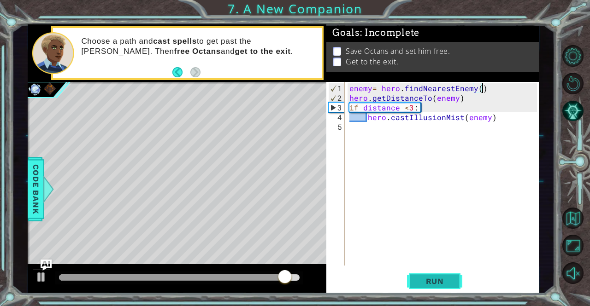
click at [421, 284] on span "Run" at bounding box center [435, 281] width 36 height 9
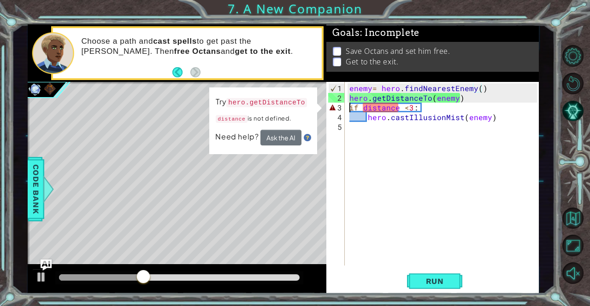
click at [349, 106] on div "enemy = hero . findNearestEnemy ( ) hero . getDistanceTo ( enemy ) if distance …" at bounding box center [444, 184] width 194 height 203
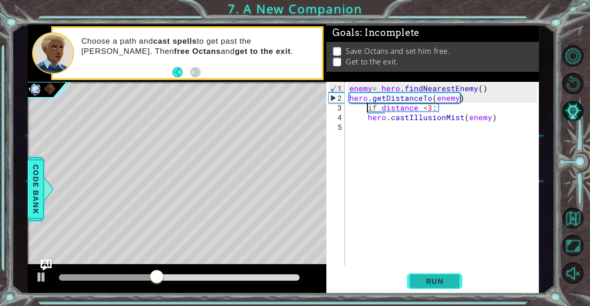
click at [446, 289] on button "Run" at bounding box center [434, 281] width 55 height 21
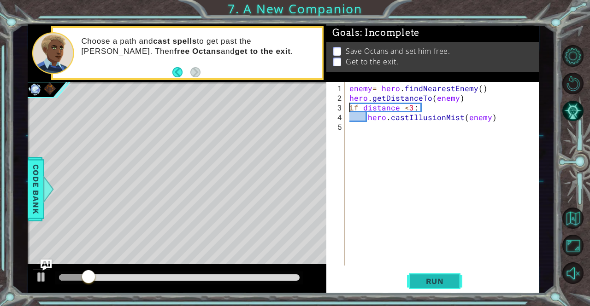
click at [426, 280] on span "Run" at bounding box center [435, 281] width 36 height 9
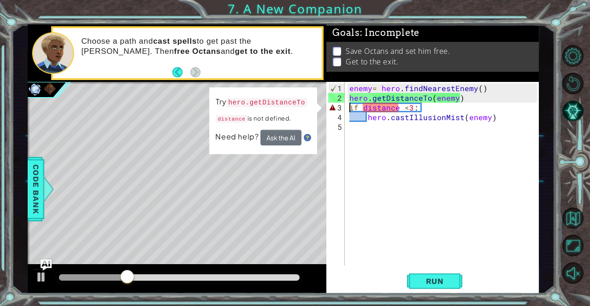
click at [494, 93] on div "enemy = hero . findNearestEnemy ( ) hero . getDistanceTo ( enemy ) if distance …" at bounding box center [444, 184] width 194 height 203
click at [487, 88] on div "enemy = hero . findNearestEnemy ( ) hero . getDistanceTo ( enemy ) if distance …" at bounding box center [444, 184] width 194 height 203
type textarea "enemy= hero.findNearestEnemy()"
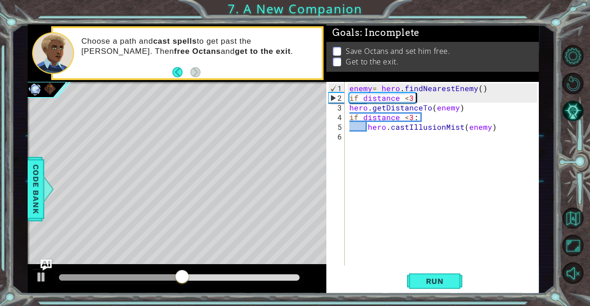
scroll to position [0, 4]
click at [438, 118] on div "enemy = hero . findNearestEnemy ( ) if distance < 3 : hero . getDistanceTo ( en…" at bounding box center [444, 184] width 194 height 203
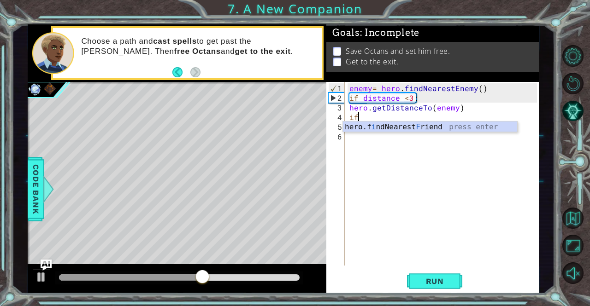
scroll to position [0, 0]
type textarea "i"
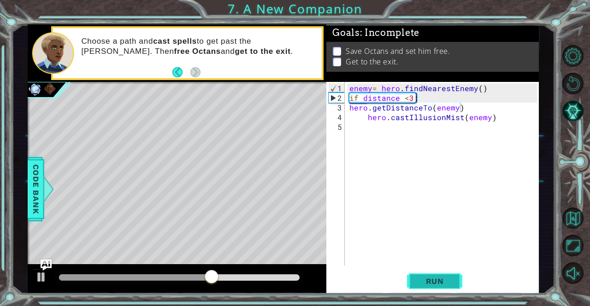
click at [430, 287] on button "Run" at bounding box center [434, 281] width 55 height 21
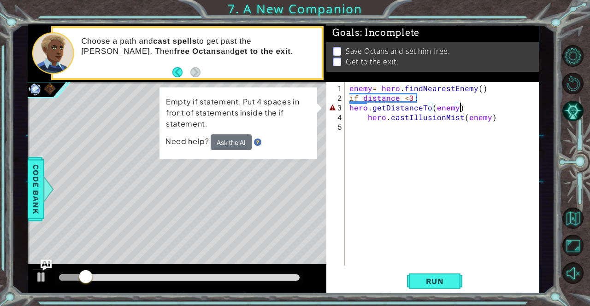
click at [348, 108] on div "enemy = hero . findNearestEnemy ( ) if distance < 3 : hero . getDistanceTo ( en…" at bounding box center [444, 184] width 194 height 203
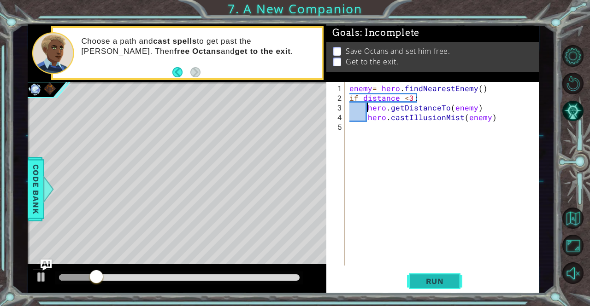
click at [456, 279] on button "Run" at bounding box center [434, 281] width 55 height 21
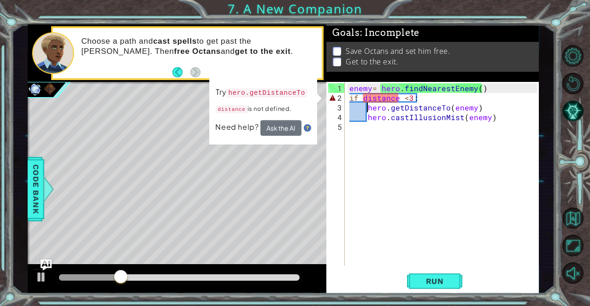
click at [423, 97] on div "enemy = hero . findNearestEnemy ( ) if distance < 3 : hero . getDistanceTo ( en…" at bounding box center [444, 184] width 194 height 203
type textarea "if distance <3:"
click at [349, 95] on div "enemy = hero . findNearestEnemy ( ) if distance < 3 : hero . getDistanceTo ( en…" at bounding box center [444, 184] width 194 height 203
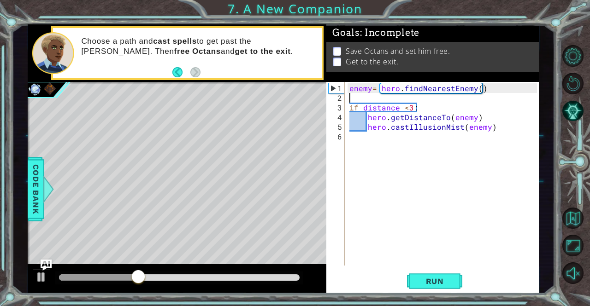
click at [351, 97] on div "enemy = hero . findNearestEnemy ( ) if distance < 3 : hero . getDistanceTo ( en…" at bounding box center [444, 184] width 194 height 203
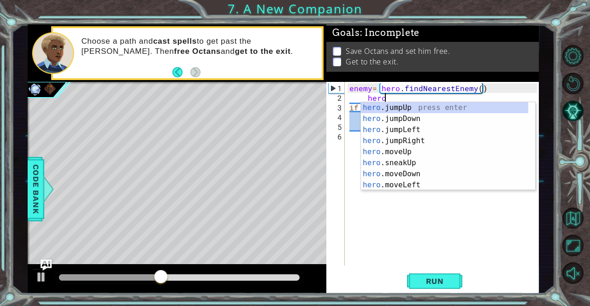
type textarea "hero."
click at [436, 225] on div "enemy = hero . findNearestEnemy ( ) hero . if distance < 3 : hero . getDistance…" at bounding box center [444, 184] width 194 height 203
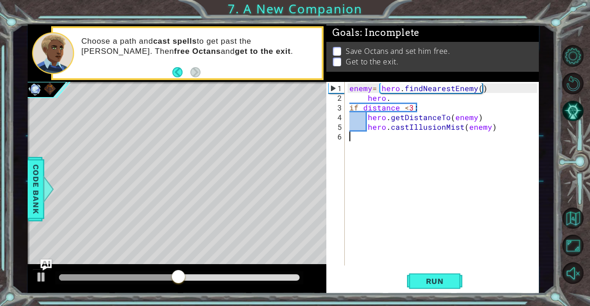
scroll to position [0, 0]
click at [390, 97] on div "enemy = hero . findNearestEnemy ( ) hero . if distance < 3 : hero . getDistance…" at bounding box center [444, 184] width 194 height 203
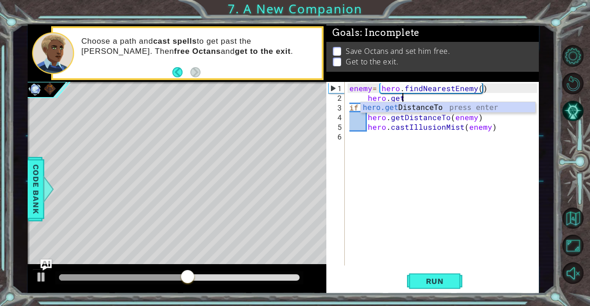
scroll to position [0, 3]
click at [390, 103] on div "hero.get DistanceTo press enter" at bounding box center [448, 118] width 175 height 33
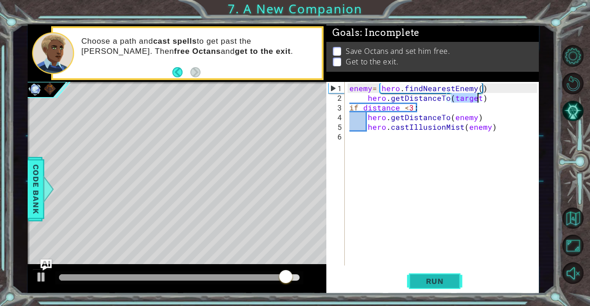
type textarea "hero.getDistanceTo(target)"
click at [439, 286] on span "Run" at bounding box center [435, 281] width 36 height 9
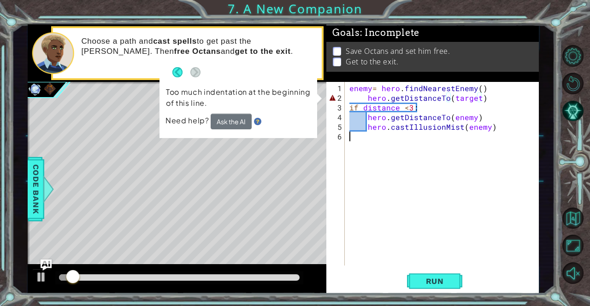
click at [426, 149] on div "enemy = hero . findNearestEnemy ( ) hero . getDistanceTo ( target ) if distance…" at bounding box center [444, 184] width 194 height 203
click at [505, 115] on div "enemy = hero . findNearestEnemy ( ) hero . getDistanceTo ( target ) if distance…" at bounding box center [444, 184] width 194 height 203
click at [220, 117] on button "Ask the AI" at bounding box center [231, 122] width 41 height 16
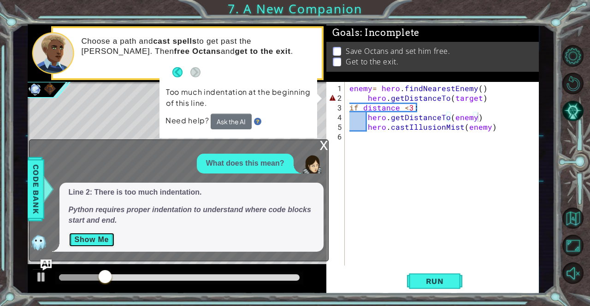
click at [87, 236] on button "Show Me" at bounding box center [92, 240] width 47 height 15
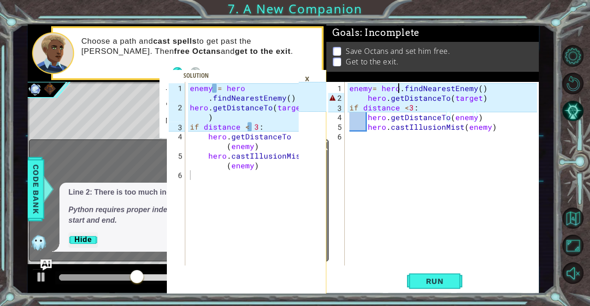
click at [399, 88] on div "enemy = hero . findNearestEnemy ( ) hero . getDistanceTo ( target ) if distance…" at bounding box center [444, 184] width 194 height 203
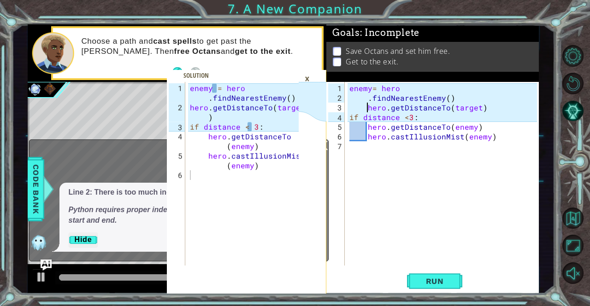
click at [365, 107] on div "enemy = hero . findNearestEnemy ( ) hero . getDistanceTo ( target ) if distance…" at bounding box center [444, 184] width 194 height 203
type textarea "hero.getDistanceTo(target)"
click at [480, 108] on div "enemy = hero . findNearestEnemy ( ) hero . getDistanceTo ( target ) if distance…" at bounding box center [444, 184] width 194 height 203
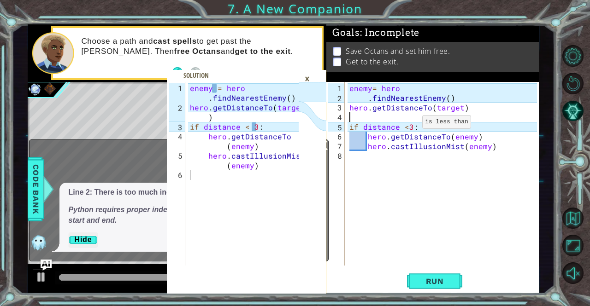
click at [406, 127] on div "enemy = hero . findNearestEnemy ( ) hero . getDistanceTo ( target ) if distance…" at bounding box center [444, 184] width 194 height 203
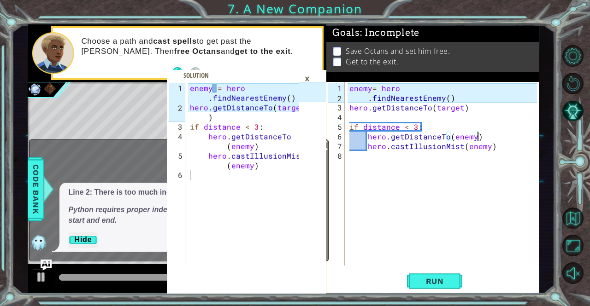
click at [490, 140] on div "enemy = hero . findNearestEnemy ( ) hero . getDistanceTo ( target ) if distance…" at bounding box center [444, 184] width 194 height 203
click at [441, 277] on span "Run" at bounding box center [435, 281] width 36 height 9
click at [305, 78] on div "×" at bounding box center [307, 79] width 14 height 16
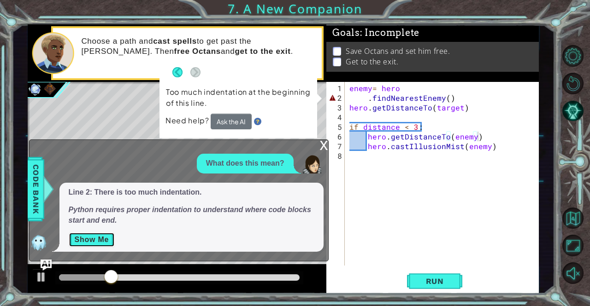
click at [104, 237] on button "Show Me" at bounding box center [92, 240] width 47 height 15
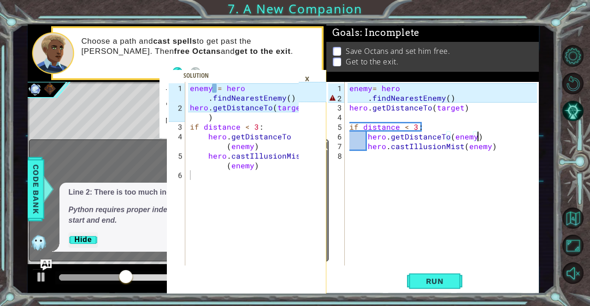
click at [366, 101] on div "enemy = hero . findNearestEnemy ( ) hero . getDistanceTo ( target ) if distance…" at bounding box center [444, 184] width 194 height 203
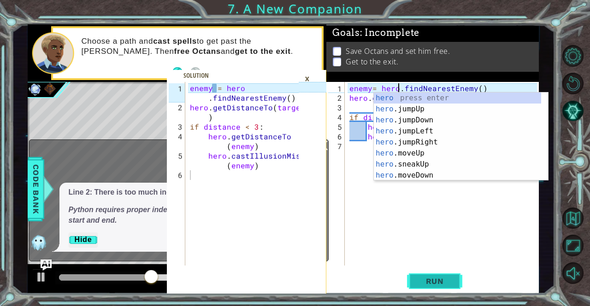
click at [450, 287] on button "Run" at bounding box center [434, 281] width 55 height 21
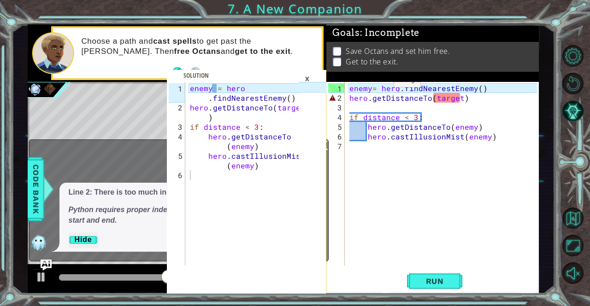
click at [324, 71] on span at bounding box center [246, 182] width 159 height 224
click at [306, 75] on div "×" at bounding box center [307, 79] width 14 height 16
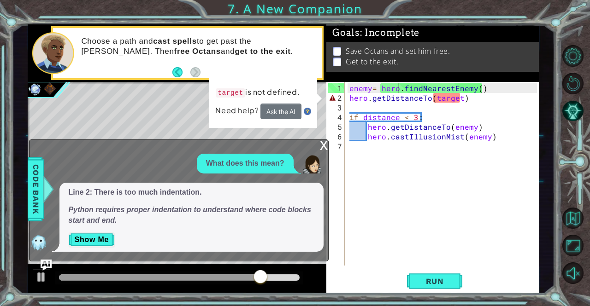
click at [457, 95] on div "enemy = hero . findNearestEnemy ( ) hero . getDistanceTo ( target ) if distance…" at bounding box center [444, 184] width 194 height 203
click at [458, 97] on div "enemy = hero . findNearestEnemy ( ) hero . getDistanceTo ( target ) if distance…" at bounding box center [444, 184] width 194 height 203
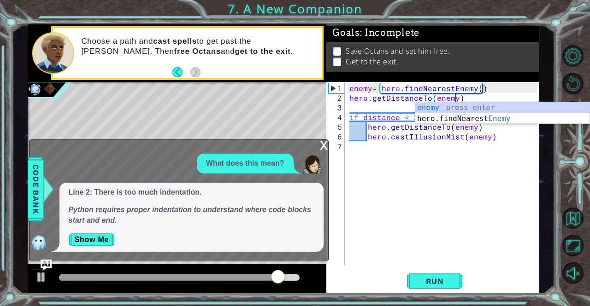
scroll to position [0, 6]
type textarea "hero.getDistanceTo(enemy)"
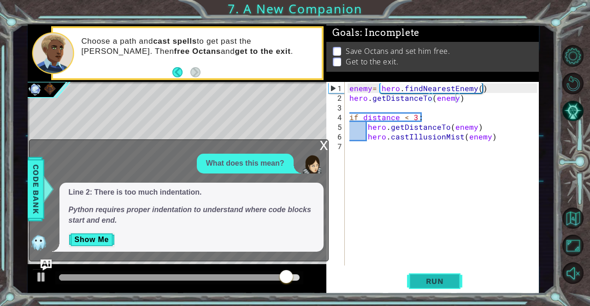
click at [433, 285] on span "Run" at bounding box center [435, 281] width 36 height 9
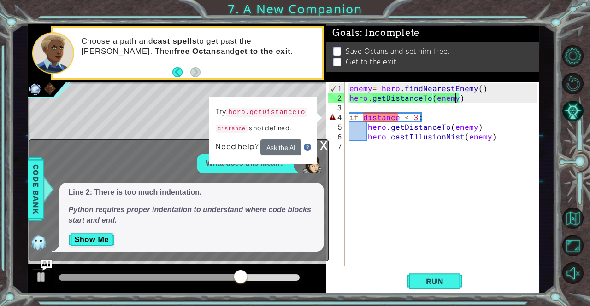
click at [321, 145] on div "x" at bounding box center [324, 144] width 8 height 9
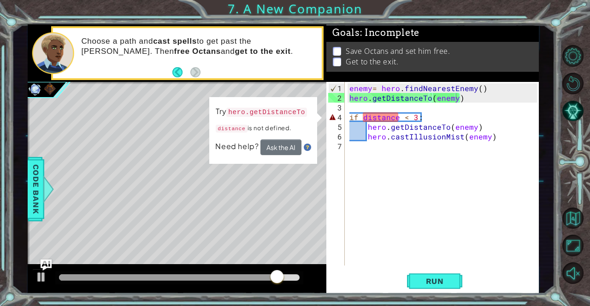
click at [350, 108] on div "enemy = hero . findNearestEnemy ( ) hero . getDistanceTo ( enemy ) if distance …" at bounding box center [444, 184] width 194 height 203
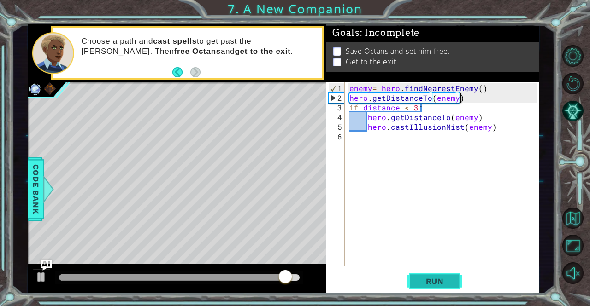
click at [420, 278] on span "Run" at bounding box center [435, 281] width 36 height 9
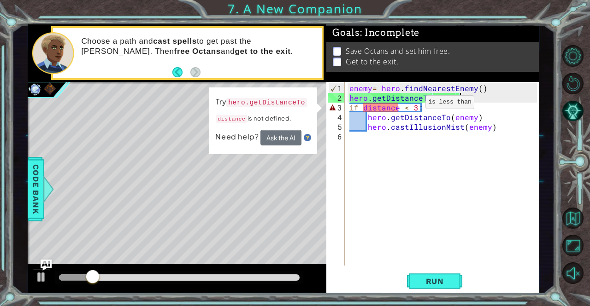
click at [410, 106] on div "enemy = hero . findNearestEnemy ( ) hero . getDistanceTo ( enemy ) if distance …" at bounding box center [444, 184] width 194 height 203
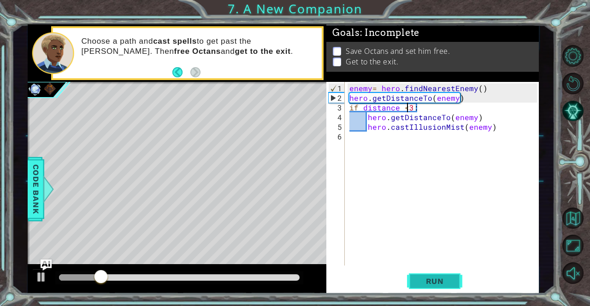
click at [428, 283] on span "Run" at bounding box center [435, 281] width 36 height 9
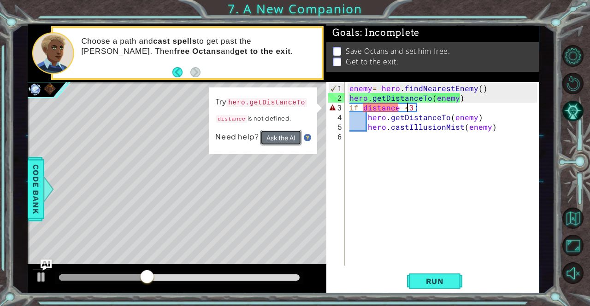
click at [296, 133] on button "Ask the AI" at bounding box center [280, 138] width 41 height 16
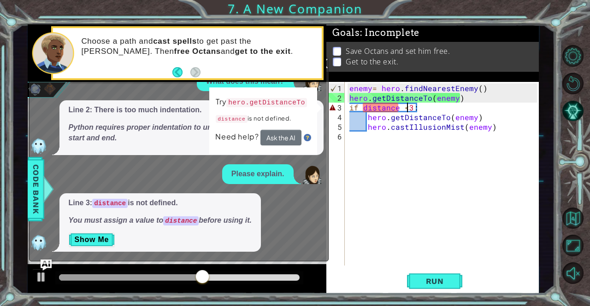
click at [100, 233] on div "Line 3: distance is not defined. You must assign a value to distance before usi…" at bounding box center [159, 223] width 201 height 59
click at [100, 236] on button "Show Me" at bounding box center [92, 240] width 47 height 15
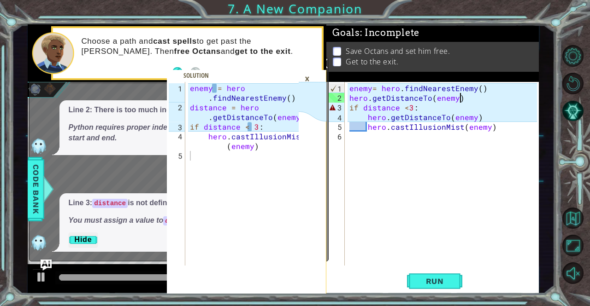
click at [493, 92] on div "enemy = hero . findNearestEnemy ( ) hero . getDistanceTo ( enemy ) if distance …" at bounding box center [444, 184] width 194 height 203
click at [487, 87] on div "enemy = hero . findNearestEnemy ( ) hero . getDistanceTo ( enemy ) if distance …" at bounding box center [444, 184] width 194 height 203
type textarea "enemy= hero.findNearestEnemy()"
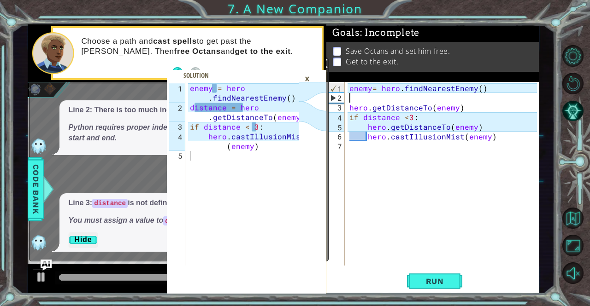
type textarea "i"
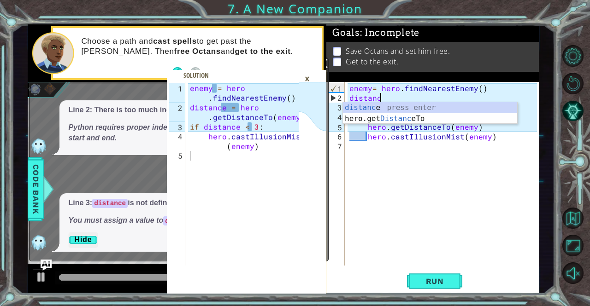
scroll to position [0, 2]
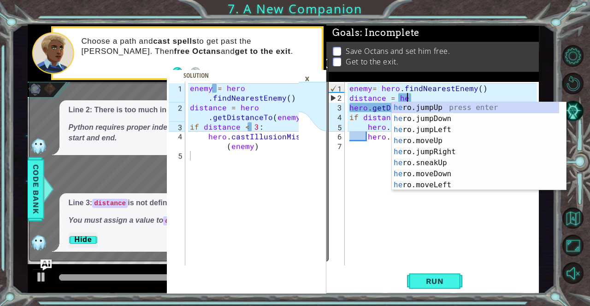
type textarea "distance = hero"
click at [525, 239] on div "enemy = hero . findNearestEnemy ( ) distance = hero hero . getDistanceTo ( enem…" at bounding box center [444, 184] width 194 height 203
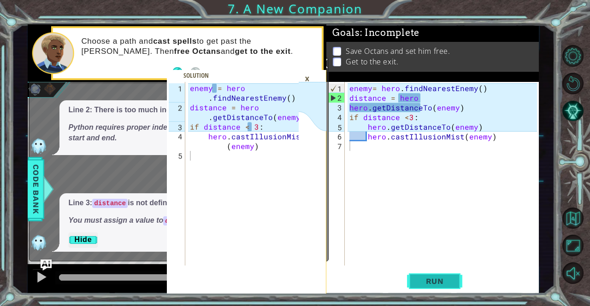
click at [447, 279] on span "Run" at bounding box center [435, 281] width 36 height 9
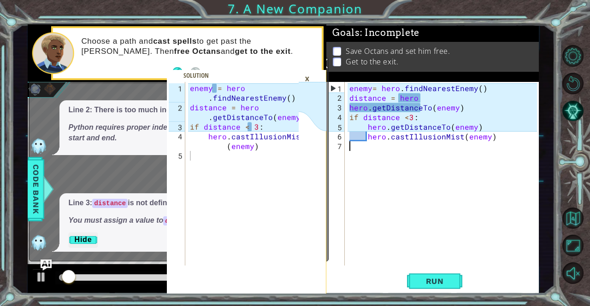
click at [305, 71] on div "×" at bounding box center [307, 79] width 14 height 16
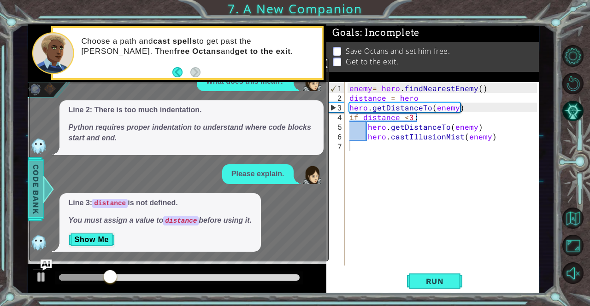
click at [34, 212] on span "Code Bank" at bounding box center [36, 189] width 15 height 56
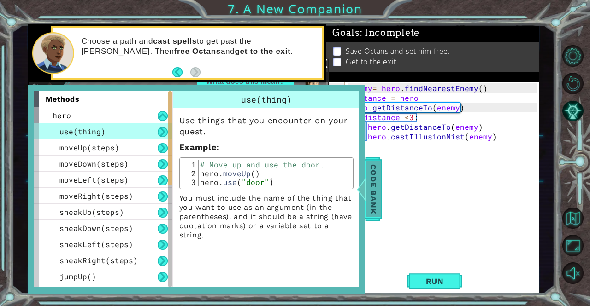
click at [376, 202] on span "Code Bank" at bounding box center [373, 189] width 15 height 56
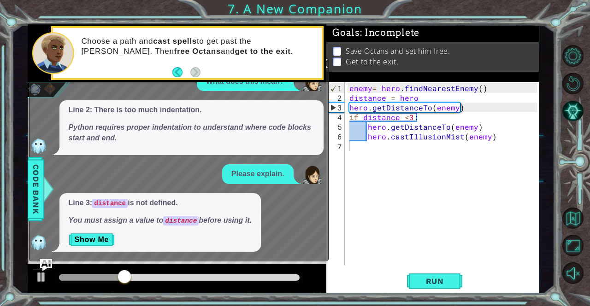
click at [43, 263] on img "Ask AI" at bounding box center [46, 265] width 12 height 12
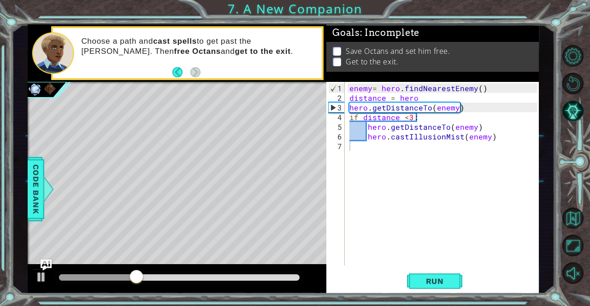
click at [438, 270] on div "1 2 3 4 5 6 7 enemy = hero . findNearestEnemy ( ) distance = hero hero . getDis…" at bounding box center [432, 188] width 212 height 212
click at [439, 284] on span "Run" at bounding box center [435, 281] width 36 height 9
click at [429, 99] on div "enemy = hero . findNearestEnemy ( ) distance = hero hero . getDistanceTo ( enem…" at bounding box center [444, 184] width 194 height 203
type textarea "distance = hero"
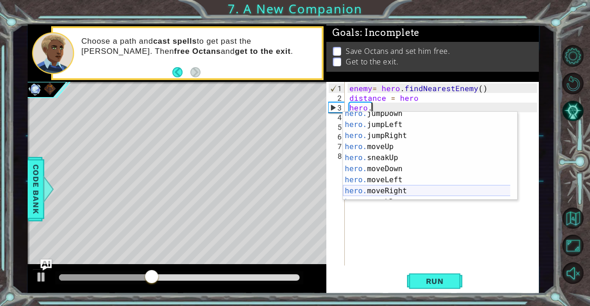
scroll to position [15, 0]
click at [403, 191] on div "hero. jumpDown press enter hero. jumpLeft press enter hero. jumpRight press ent…" at bounding box center [427, 163] width 168 height 111
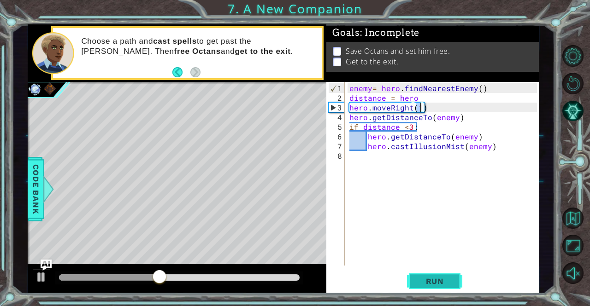
click at [435, 287] on button "Run" at bounding box center [434, 281] width 55 height 21
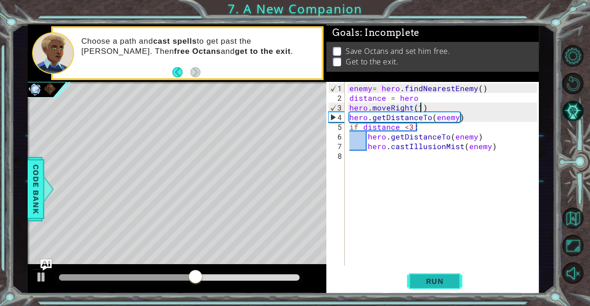
click at [425, 279] on span "Run" at bounding box center [435, 281] width 36 height 9
click at [453, 276] on button "Run" at bounding box center [434, 281] width 55 height 21
click at [418, 281] on span "Run" at bounding box center [435, 281] width 36 height 9
click at [430, 279] on span "Run" at bounding box center [435, 281] width 36 height 9
click at [391, 138] on div "enemy = hero . findNearestEnemy ( ) distance = hero hero . moveRight ( 1 ) hero…" at bounding box center [444, 184] width 194 height 203
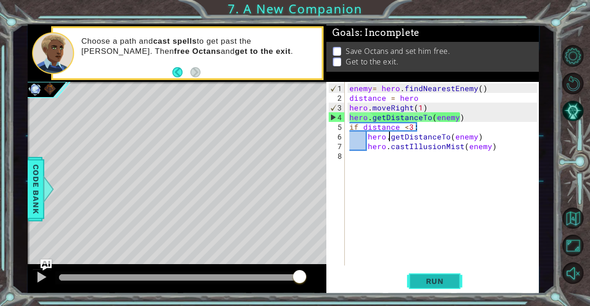
click at [419, 287] on button "Run" at bounding box center [434, 281] width 55 height 21
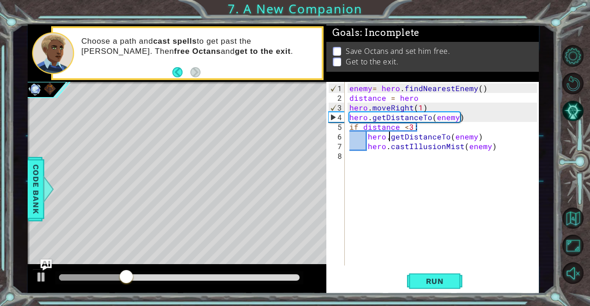
click at [424, 107] on div "enemy = hero . findNearestEnemy ( ) distance = hero hero . moveRight ( 1 ) hero…" at bounding box center [444, 184] width 194 height 203
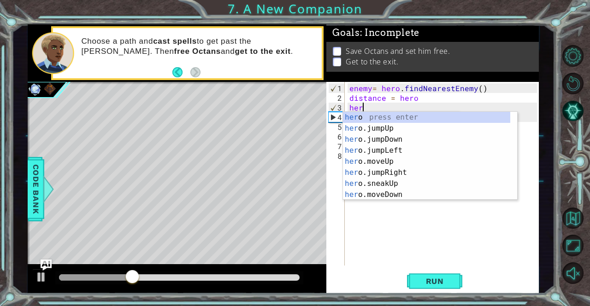
scroll to position [0, 0]
type textarea "h"
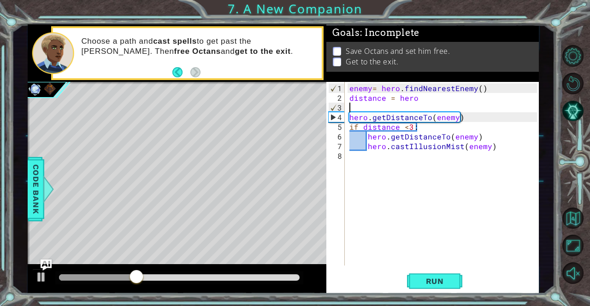
type textarea "distance = hero"
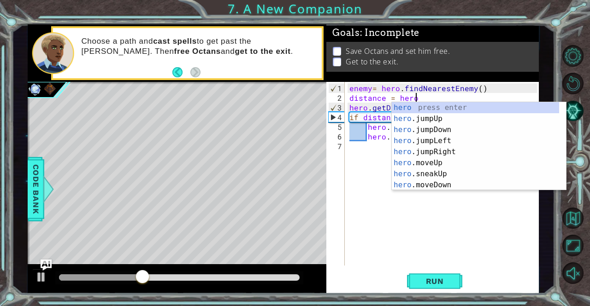
click at [375, 154] on div "enemy = hero . findNearestEnemy ( ) distance = hero hero . getDistanceTo ( enem…" at bounding box center [444, 184] width 194 height 203
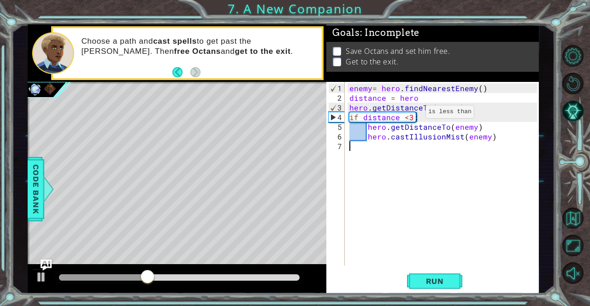
click at [410, 116] on div "enemy = hero . findNearestEnemy ( ) distance = hero hero . getDistanceTo ( enem…" at bounding box center [444, 184] width 194 height 203
click at [417, 291] on button "Run" at bounding box center [434, 281] width 55 height 21
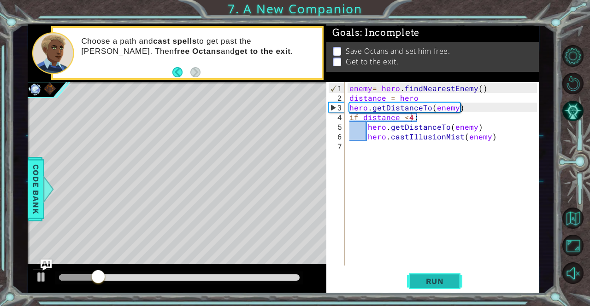
click at [417, 276] on button "Run" at bounding box center [434, 281] width 55 height 21
click at [417, 112] on div "enemy = hero . findNearestEnemy ( ) distance = hero hero . getDistanceTo ( enem…" at bounding box center [444, 184] width 194 height 203
click at [426, 282] on span "Run" at bounding box center [435, 281] width 36 height 9
click at [447, 279] on span "Run" at bounding box center [435, 281] width 36 height 9
click at [510, 137] on div "enemy = hero . findNearestEnemy ( ) distance = hero hero . getDistanceTo ( enem…" at bounding box center [444, 184] width 194 height 203
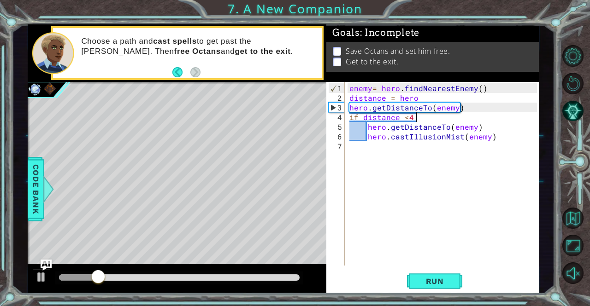
type textarea "hero.castIllusionMist(enemy)"
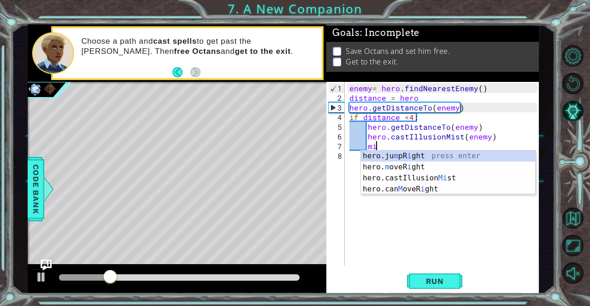
type textarea "m"
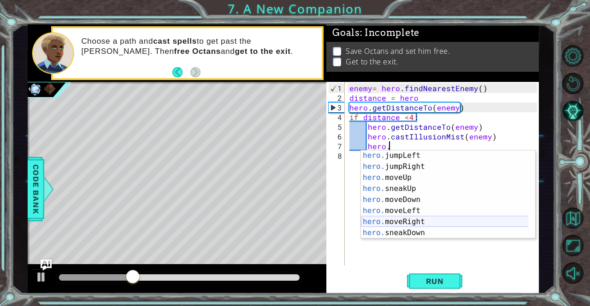
scroll to position [23, 0]
click at [419, 224] on div "hero. jumpLeft press enter hero. jumpRight press enter hero. moveUp press enter…" at bounding box center [445, 205] width 168 height 111
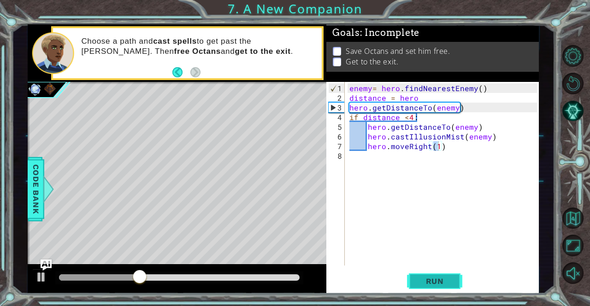
click at [443, 283] on span "Run" at bounding box center [435, 281] width 36 height 9
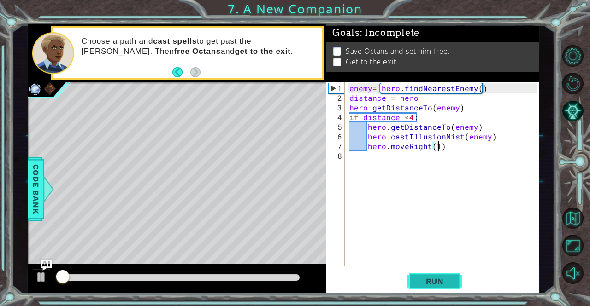
click at [440, 279] on span "Run" at bounding box center [435, 281] width 36 height 9
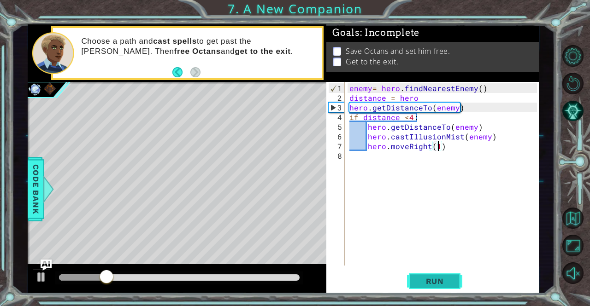
scroll to position [0, 5]
click at [423, 278] on span "Run" at bounding box center [435, 281] width 36 height 9
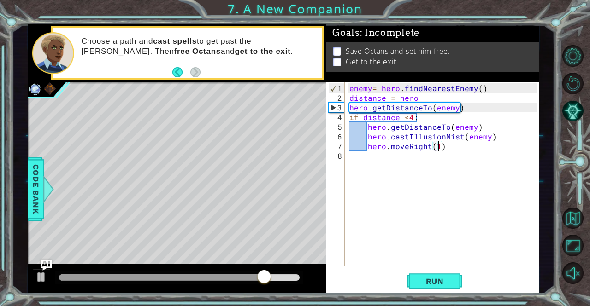
click at [482, 126] on div "enemy = hero . findNearestEnemy ( ) distance = hero hero . getDistanceTo ( enem…" at bounding box center [444, 184] width 194 height 203
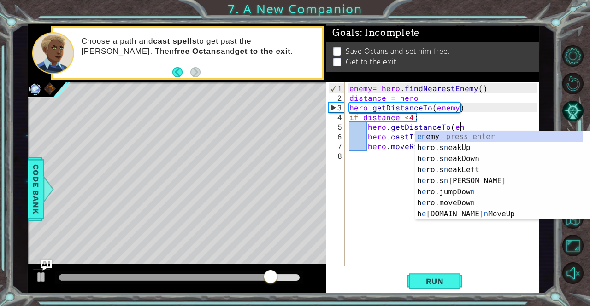
scroll to position [0, 0]
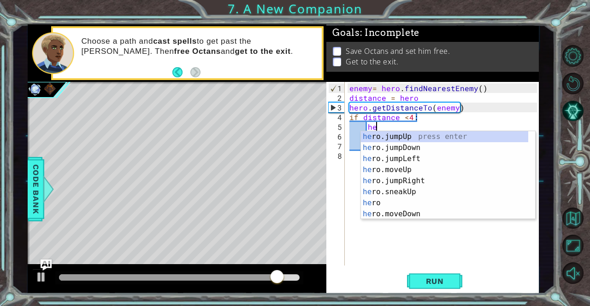
type textarea "h"
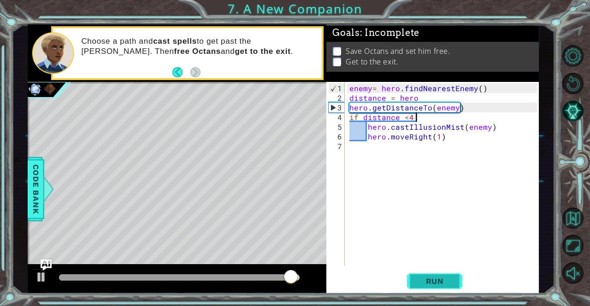
click at [449, 281] on span "Run" at bounding box center [435, 281] width 36 height 9
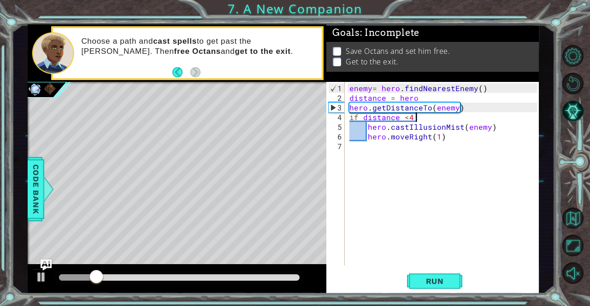
click at [447, 134] on div "enemy = hero . findNearestEnemy ( ) distance = hero hero . getDistanceTo ( enem…" at bounding box center [444, 184] width 194 height 203
click at [453, 276] on button "Run" at bounding box center [434, 281] width 55 height 21
click at [429, 283] on span "Run" at bounding box center [435, 281] width 36 height 9
click at [433, 99] on div "enemy = hero . findNearestEnemy ( ) distance = hero hero . getDistanceTo ( enem…" at bounding box center [444, 184] width 194 height 203
type textarea "distance = hero"
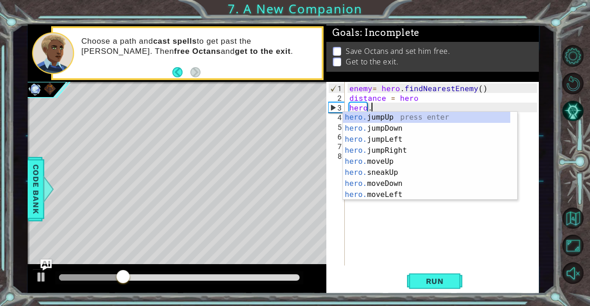
scroll to position [0, 1]
click at [415, 161] on div "hero. jumpUp press enter hero. jumpDown press enter hero. jumpLeft press enter …" at bounding box center [427, 167] width 168 height 111
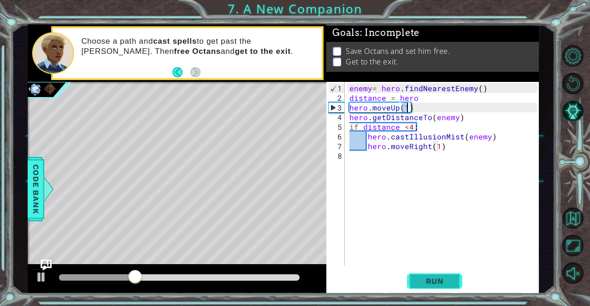
click at [447, 281] on span "Run" at bounding box center [435, 281] width 36 height 9
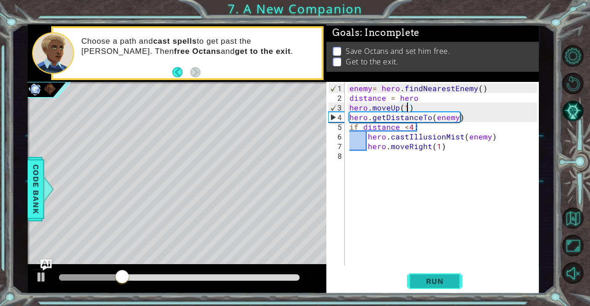
click at [435, 280] on span "Run" at bounding box center [435, 281] width 36 height 9
drag, startPoint x: 414, startPoint y: 107, endPoint x: 407, endPoint y: 105, distance: 7.3
click at [407, 105] on div "enemy = hero . findNearestEnemy ( ) distance = hero hero . moveUp ( 1 ) hero . …" at bounding box center [444, 184] width 194 height 203
click at [408, 105] on div "enemy = hero . findNearestEnemy ( ) distance = hero hero . moveUp ( 1 ) hero . …" at bounding box center [444, 184] width 194 height 203
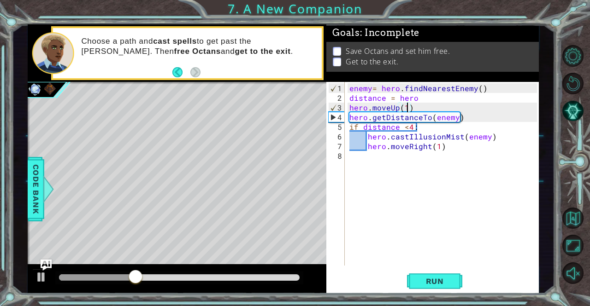
click at [411, 105] on div "enemy = hero . findNearestEnemy ( ) distance = hero hero . moveUp ( 1 ) hero . …" at bounding box center [444, 184] width 194 height 203
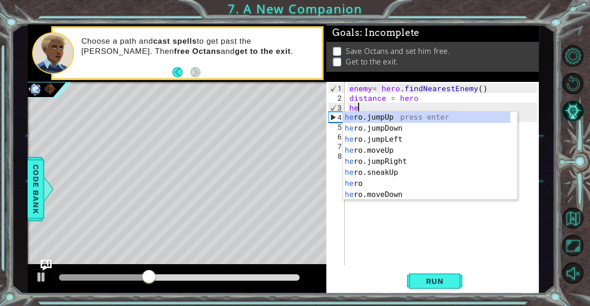
type textarea "h"
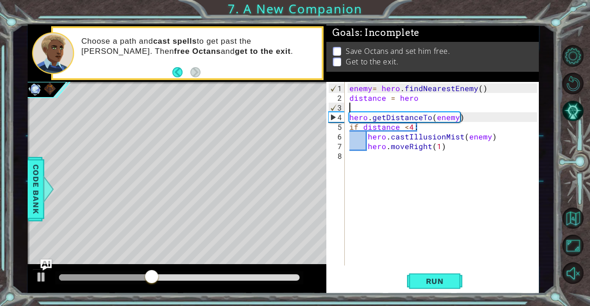
type textarea "distance = hero"
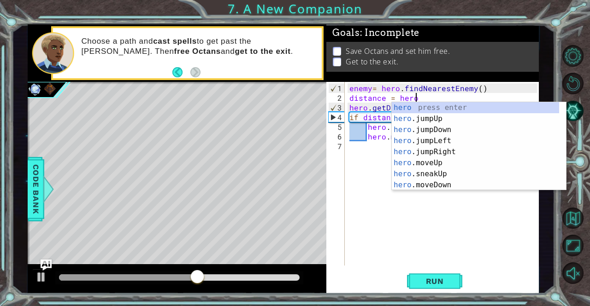
click at [370, 178] on div "enemy = hero . findNearestEnemy ( ) distance = hero hero . getDistanceTo ( enem…" at bounding box center [444, 184] width 194 height 203
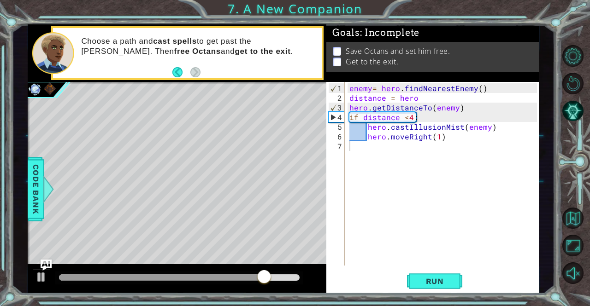
click at [436, 293] on div "1 2 3 4 5 6 7 enemy = hero . findNearestEnemy ( ) distance = hero hero . getDis…" at bounding box center [432, 188] width 212 height 212
click at [416, 282] on button "Run" at bounding box center [434, 281] width 55 height 21
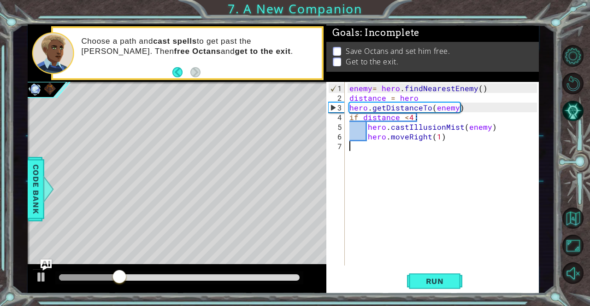
click at [448, 98] on div "enemy = hero . findNearestEnemy ( ) distance = hero hero . getDistanceTo ( enem…" at bounding box center [444, 184] width 194 height 203
type textarea "distance = hero"
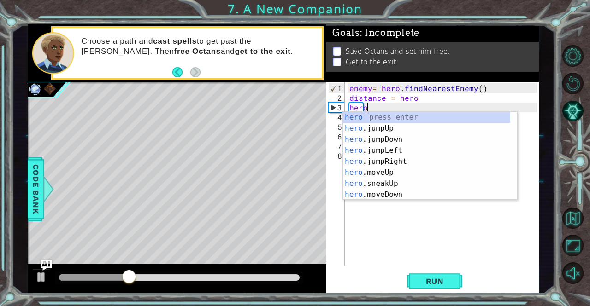
scroll to position [0, 1]
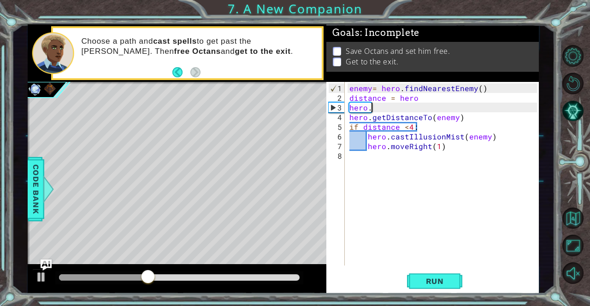
click at [385, 110] on div "enemy = hero . findNearestEnemy ( ) distance = hero hero . hero . getDistanceTo…" at bounding box center [444, 184] width 194 height 203
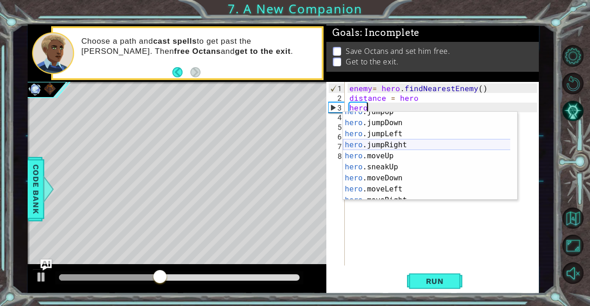
scroll to position [23, 0]
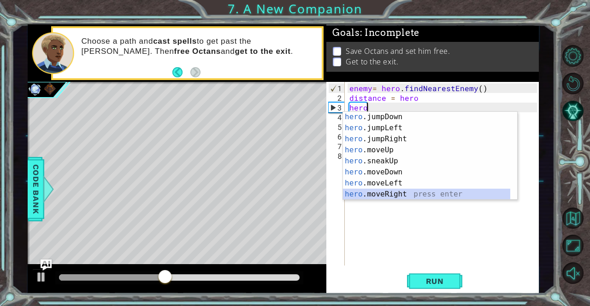
click at [394, 197] on div "hero .jumpDown press enter hero .jumpLeft press enter hero .jumpRight press ent…" at bounding box center [427, 167] width 168 height 111
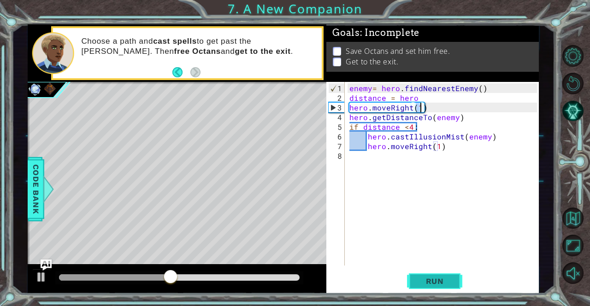
type textarea "hero.moveRight(1)"
click at [425, 280] on span "Run" at bounding box center [435, 281] width 36 height 9
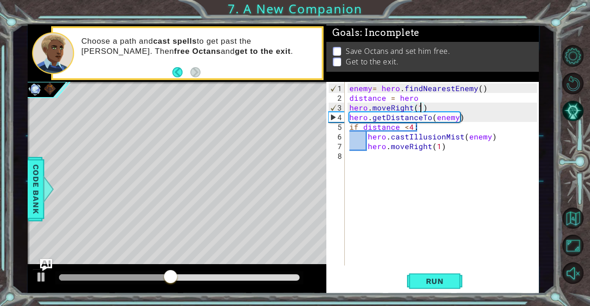
click at [42, 259] on img "Ask AI" at bounding box center [46, 265] width 12 height 12
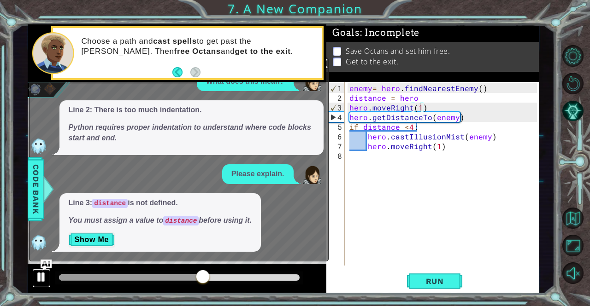
click at [43, 276] on div at bounding box center [41, 277] width 12 height 12
click at [44, 270] on img "Ask AI" at bounding box center [46, 265] width 12 height 12
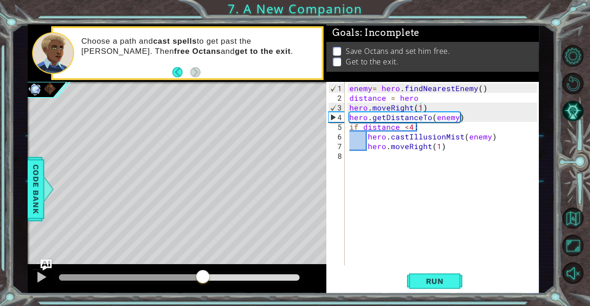
click at [249, 141] on div "Level Map" at bounding box center [241, 217] width 426 height 271
click at [430, 282] on span "Run" at bounding box center [435, 281] width 36 height 9
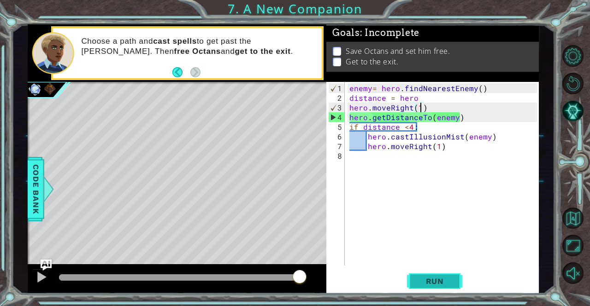
click at [430, 282] on span "Run" at bounding box center [435, 281] width 36 height 9
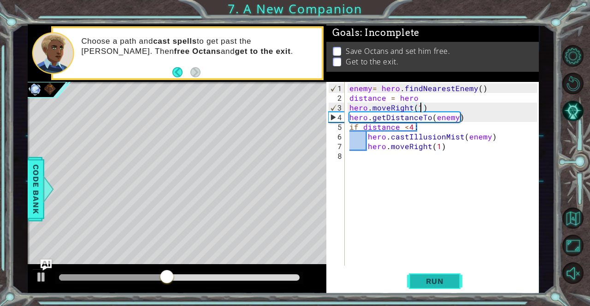
click at [445, 281] on span "Run" at bounding box center [435, 281] width 36 height 9
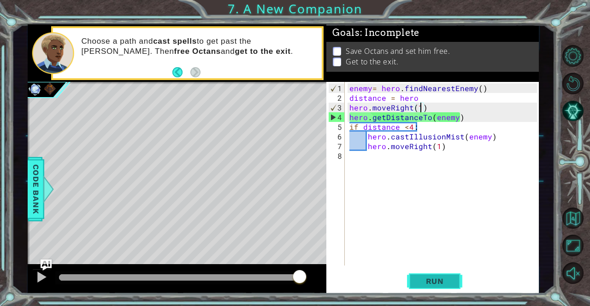
click at [435, 282] on span "Run" at bounding box center [435, 281] width 36 height 9
click at [446, 287] on button "Run" at bounding box center [434, 281] width 55 height 21
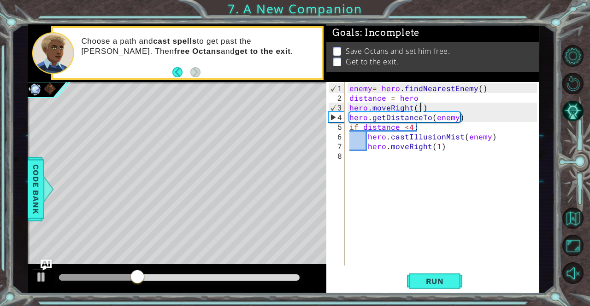
click at [135, 238] on div "Level Map" at bounding box center [241, 217] width 426 height 271
click at [456, 150] on div "enemy = hero . findNearestEnemy ( ) distance = hero hero . moveRight ( 1 ) hero…" at bounding box center [444, 184] width 194 height 203
type textarea "h"
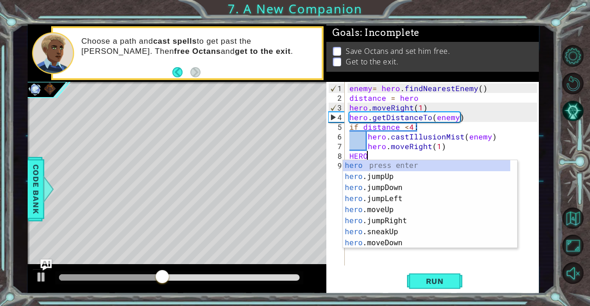
type textarea "HERO."
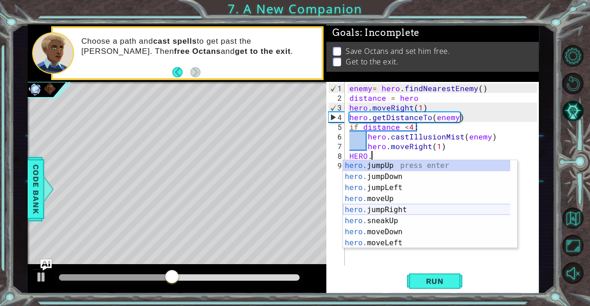
click at [400, 206] on div "hero. jumpUp press enter hero. jumpDown press enter hero. jumpLeft press enter …" at bounding box center [427, 215] width 168 height 111
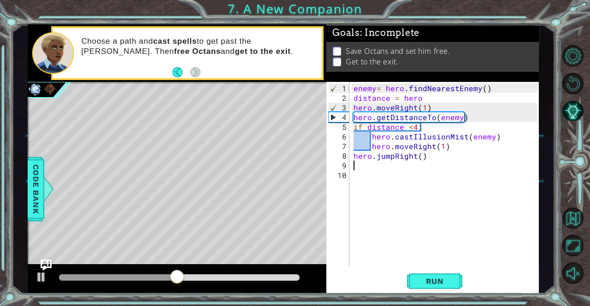
click at [354, 155] on div "enemy = hero . findNearestEnemy ( ) distance = hero hero . moveRight ( 1 ) hero…" at bounding box center [446, 184] width 189 height 203
type textarea "hero.jumpRight()"
drag, startPoint x: 368, startPoint y: 156, endPoint x: 456, endPoint y: 157, distance: 87.6
click at [456, 157] on div "enemy = hero . findNearestEnemy ( ) distance = hero hero . moveRight ( 1 ) hero…" at bounding box center [446, 184] width 189 height 203
click at [436, 107] on div "enemy = hero . findNearestEnemy ( ) distance = hero hero . moveRight ( 1 ) hero…" at bounding box center [446, 184] width 189 height 203
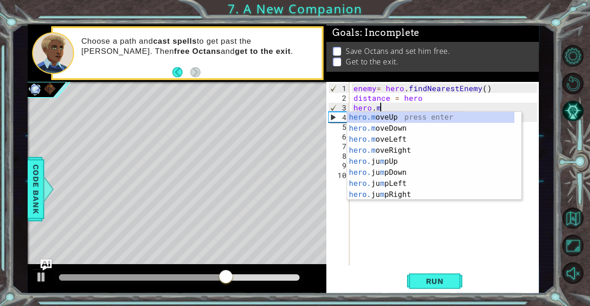
type textarea "hero."
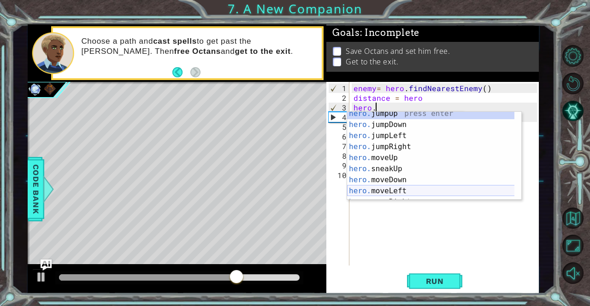
scroll to position [4, 0]
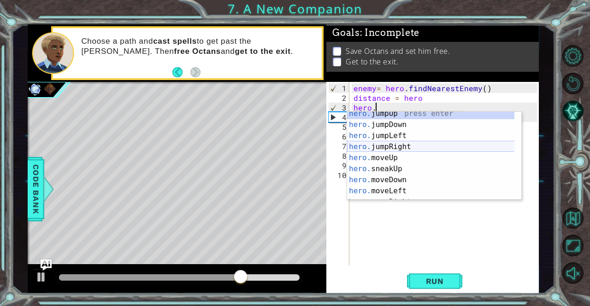
click at [411, 142] on div "hero. jumpUp press enter hero. jumpDown press enter hero. jumpLeft press enter …" at bounding box center [431, 163] width 168 height 111
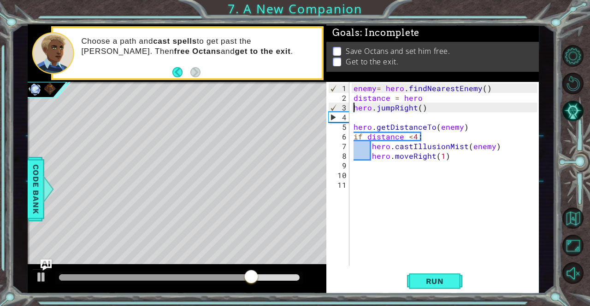
click at [352, 106] on div "enemy = hero . findNearestEnemy ( ) distance = hero hero . jumpRight ( ) hero .…" at bounding box center [446, 184] width 189 height 203
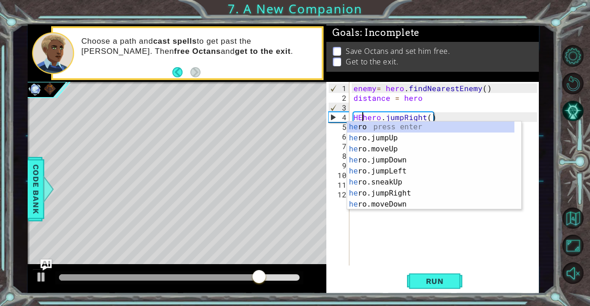
scroll to position [0, 1]
type textarea "hero.jumpRight()"
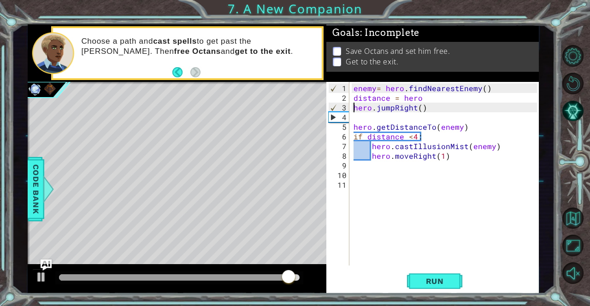
click at [364, 116] on div "enemy = hero . findNearestEnemy ( ) distance = hero hero . jumpRight ( ) hero .…" at bounding box center [446, 184] width 189 height 203
click at [381, 164] on div "enemy = hero . findNearestEnemy ( ) distance = hero hero . jumpRight ( ) hero .…" at bounding box center [446, 184] width 189 height 203
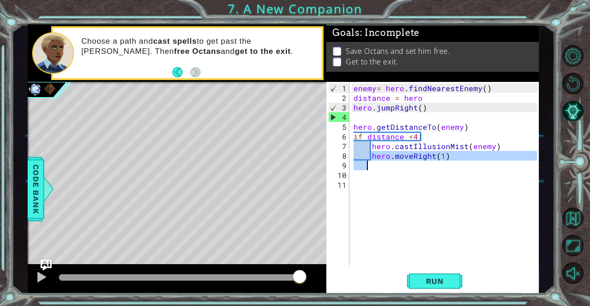
drag, startPoint x: 371, startPoint y: 154, endPoint x: 376, endPoint y: 164, distance: 10.3
click at [376, 164] on div "enemy = hero . findNearestEnemy ( ) distance = hero hero . jumpRight ( ) hero .…" at bounding box center [446, 184] width 189 height 203
type textarea "hero.moveRight(1)"
click at [376, 164] on div "enemy = hero . findNearestEnemy ( ) distance = hero hero . jumpRight ( ) hero .…" at bounding box center [444, 174] width 185 height 184
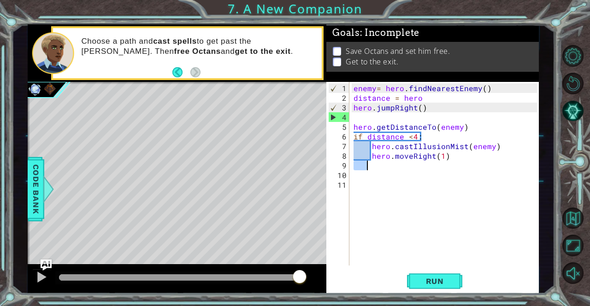
drag, startPoint x: 376, startPoint y: 164, endPoint x: 384, endPoint y: 163, distance: 8.3
click at [384, 163] on div "enemy = hero . findNearestEnemy ( ) distance = hero hero . jumpRight ( ) hero .…" at bounding box center [446, 184] width 189 height 203
click at [384, 163] on div "enemy = hero . findNearestEnemy ( ) distance = hero hero . jumpRight ( ) hero .…" at bounding box center [444, 174] width 185 height 184
click at [384, 163] on div "enemy = hero . findNearestEnemy ( ) distance = hero hero . jumpRight ( ) hero .…" at bounding box center [446, 184] width 189 height 203
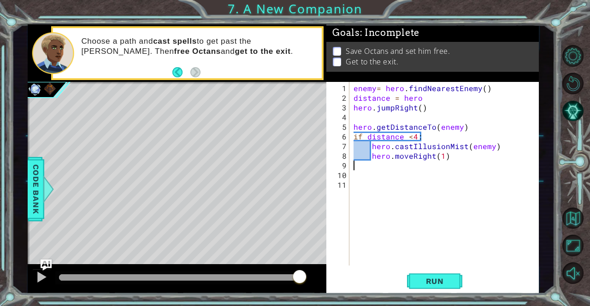
type textarea "hero.moveRight(1)"
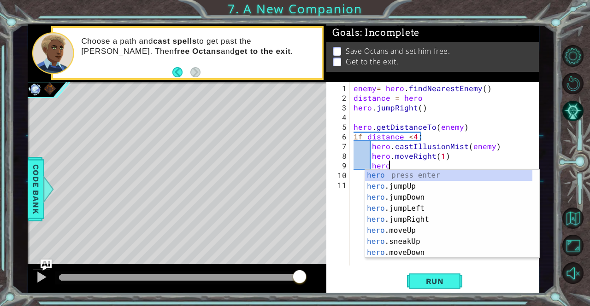
type textarea "hero."
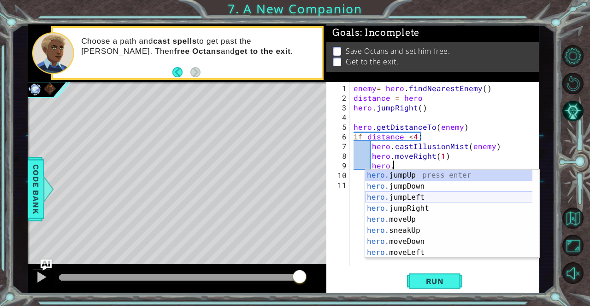
click at [380, 201] on div "hero. jumpUp press enter hero. jumpDown press enter hero. jumpLeft press enter …" at bounding box center [449, 225] width 168 height 111
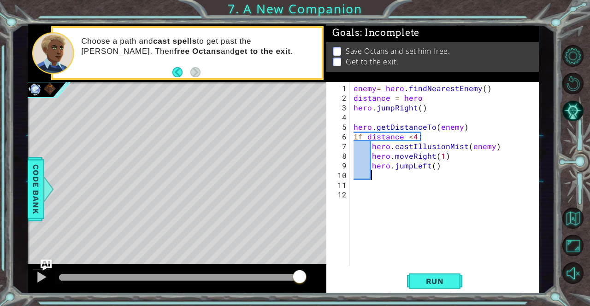
click at [429, 165] on div "enemy = hero . findNearestEnemy ( ) distance = hero hero . jumpRight ( ) hero .…" at bounding box center [446, 184] width 189 height 203
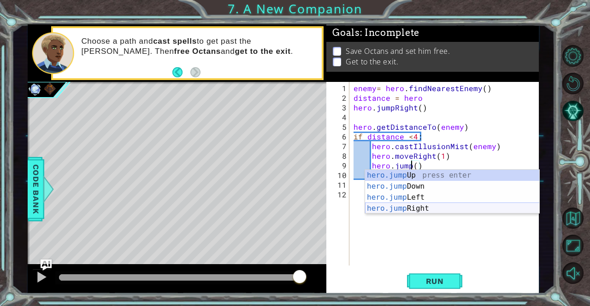
click at [438, 212] on div "hero.jump Up press enter hero.jump Down press enter hero.jump Left press enter …" at bounding box center [452, 203] width 175 height 66
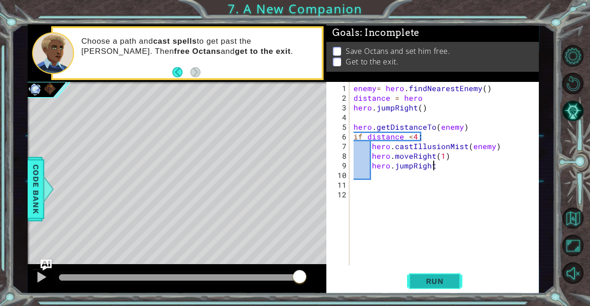
click at [432, 283] on span "Run" at bounding box center [435, 281] width 36 height 9
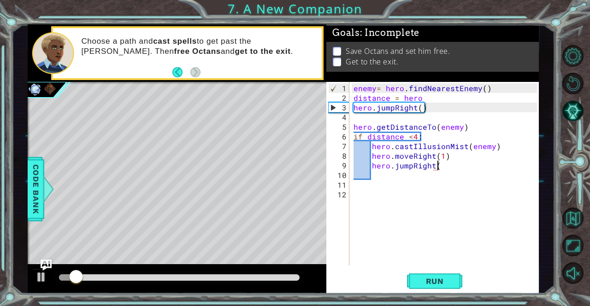
scroll to position [0, 5]
click at [426, 103] on div "enemy = hero . findNearestEnemy ( ) distance = hero hero . jumpRight ( ) hero .…" at bounding box center [446, 184] width 189 height 203
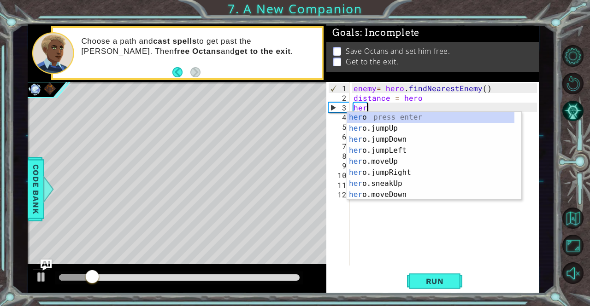
scroll to position [0, 0]
type textarea "h"
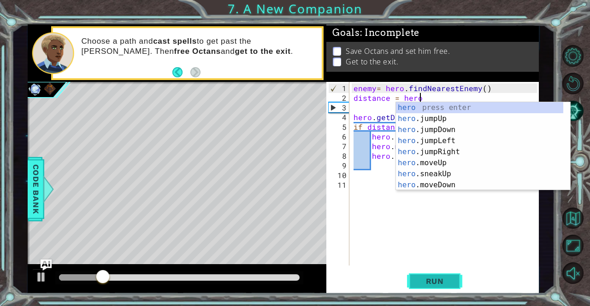
type textarea "distance = hero"
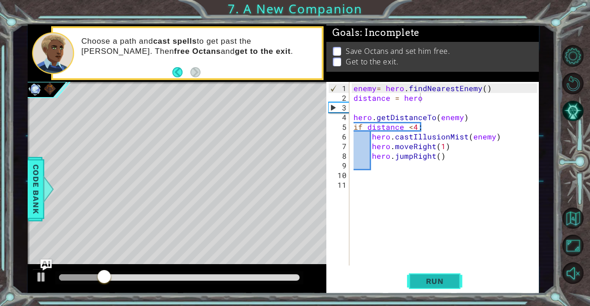
click at [431, 283] on span "Run" at bounding box center [435, 281] width 36 height 9
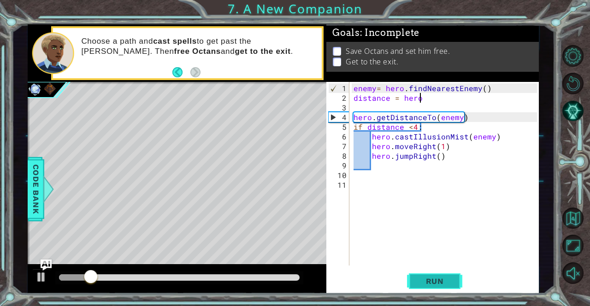
click at [429, 278] on span "Run" at bounding box center [435, 281] width 36 height 9
click at [363, 107] on div "enemy = hero . findNearestEnemy ( ) distance = hero hero . getDistanceTo ( enem…" at bounding box center [446, 184] width 189 height 203
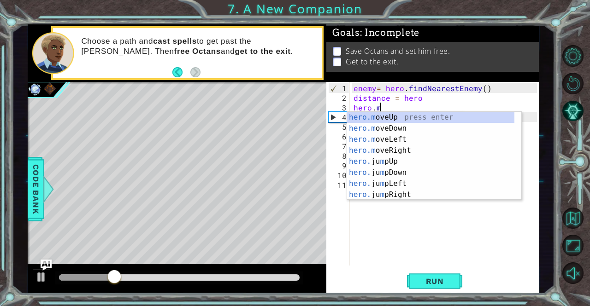
scroll to position [0, 1]
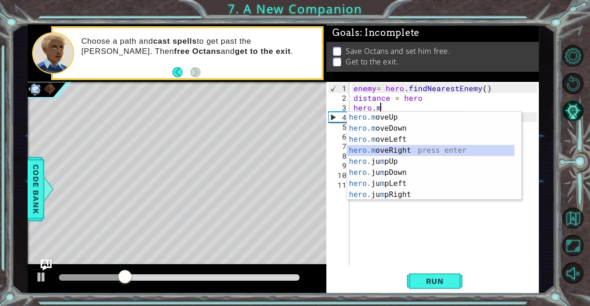
click at [405, 149] on div "hero.m oveUp press enter hero.m oveDown press enter hero.m oveLeft press enter …" at bounding box center [431, 167] width 168 height 111
type textarea "hero.moveRight(1)"
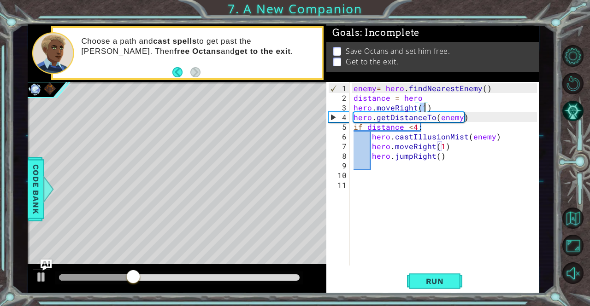
click at [428, 110] on div "enemy = hero . findNearestEnemy ( ) distance = hero hero . moveRight ( 1 ) hero…" at bounding box center [446, 184] width 189 height 203
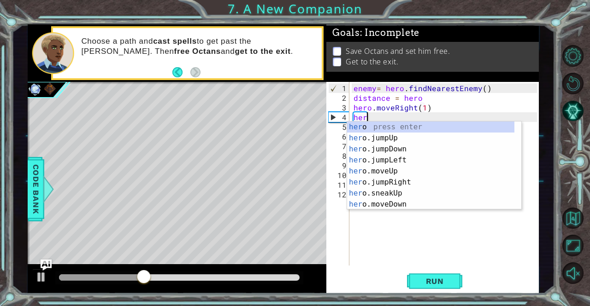
type textarea "hero."
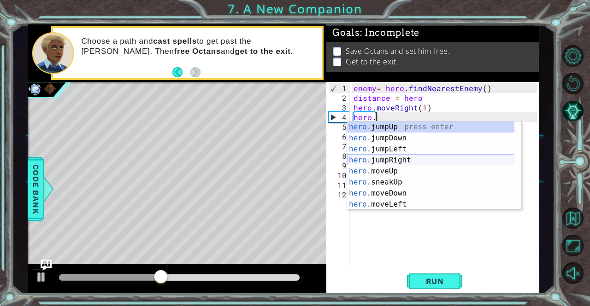
click at [422, 157] on div "hero. jumpUp press enter hero. jumpDown press enter hero. jumpLeft press enter …" at bounding box center [431, 177] width 168 height 111
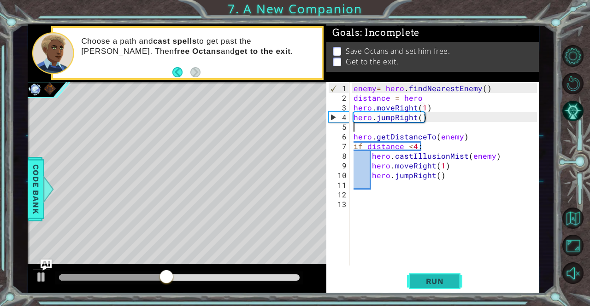
click at [438, 276] on button "Run" at bounding box center [434, 281] width 55 height 21
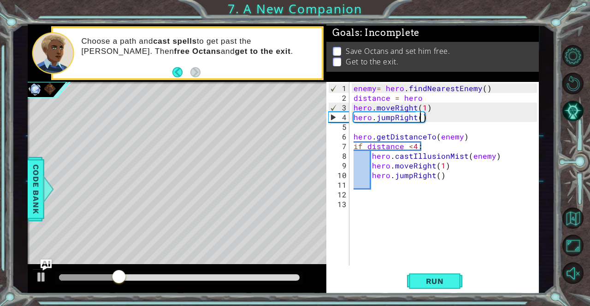
click at [421, 119] on div "enemy = hero . findNearestEnemy ( ) distance = hero hero . moveRight ( 1 ) hero…" at bounding box center [446, 184] width 189 height 203
click at [426, 272] on button "Run" at bounding box center [434, 281] width 55 height 21
click at [441, 277] on button "Run" at bounding box center [434, 281] width 55 height 21
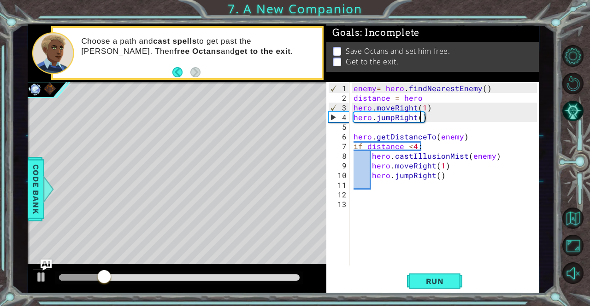
click at [429, 117] on div "enemy = hero . findNearestEnemy ( ) distance = hero hero . moveRight ( 1 ) hero…" at bounding box center [446, 184] width 189 height 203
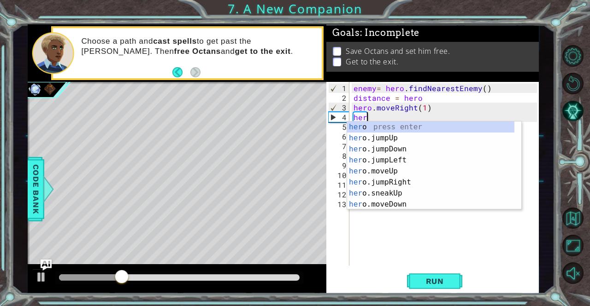
scroll to position [0, 0]
type textarea "h"
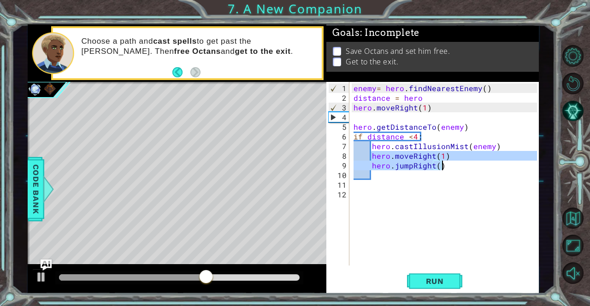
drag, startPoint x: 371, startPoint y: 155, endPoint x: 453, endPoint y: 167, distance: 82.0
click at [453, 167] on div "enemy = hero . findNearestEnemy ( ) distance = hero hero . moveRight ( 1 ) hero…" at bounding box center [446, 184] width 189 height 203
type textarea "hero.moveRight(1) hero.jumpRight()"
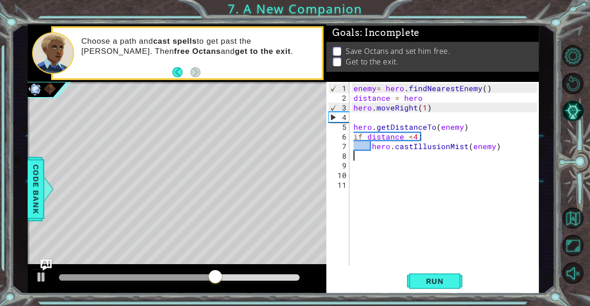
type textarea "hero.castIllusionMist(enemy)"
click at [447, 288] on button "Run" at bounding box center [434, 281] width 55 height 21
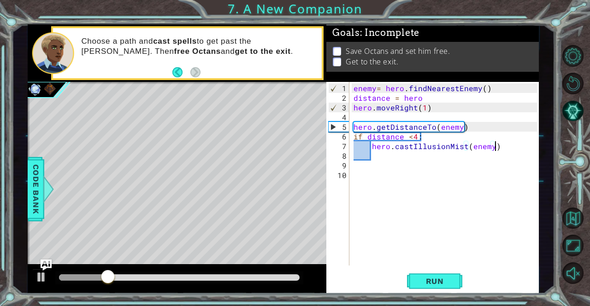
click at [428, 150] on div "enemy = hero . findNearestEnemy ( ) distance = hero hero . moveRight ( 1 ) hero…" at bounding box center [446, 184] width 189 height 203
click at [426, 135] on div "enemy = hero . findNearestEnemy ( ) distance = hero hero . moveRight ( 1 ) hero…" at bounding box center [446, 184] width 189 height 203
type textarea "if distance <4:"
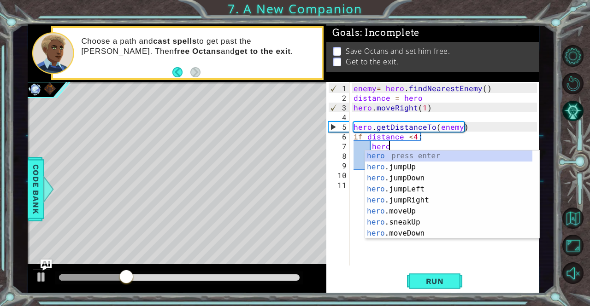
scroll to position [0, 2]
type textarea "h"
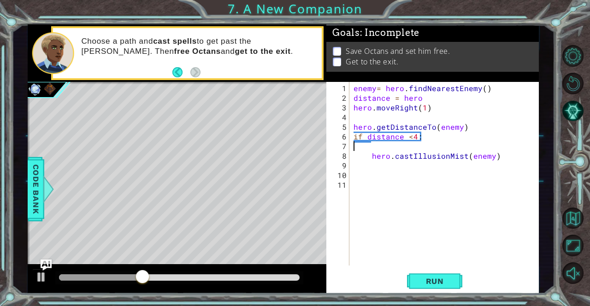
scroll to position [0, 0]
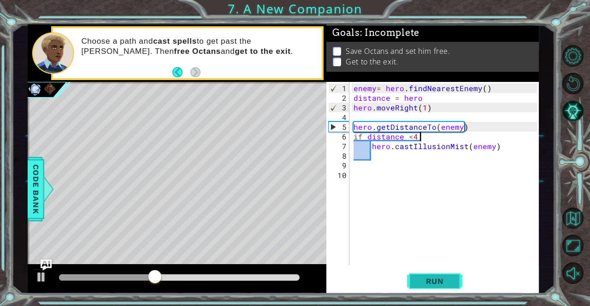
type textarea "if distance <4:"
click at [428, 285] on span "Run" at bounding box center [435, 281] width 36 height 9
click at [397, 158] on div "enemy = hero . findNearestEnemy ( ) distance = hero hero . moveRight ( 1 ) hero…" at bounding box center [446, 184] width 189 height 203
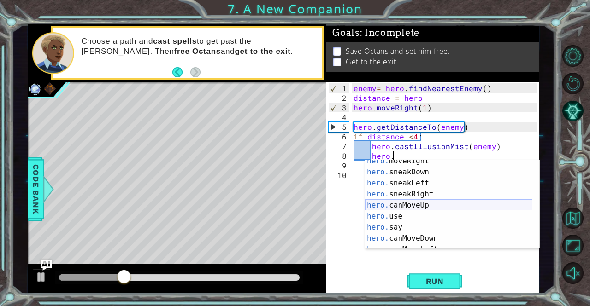
scroll to position [93, 0]
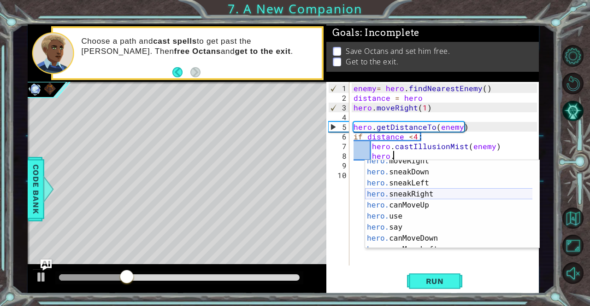
click at [417, 189] on div "hero. moveRight press enter hero. sneakDown press enter hero. sneakLeft press e…" at bounding box center [449, 211] width 168 height 111
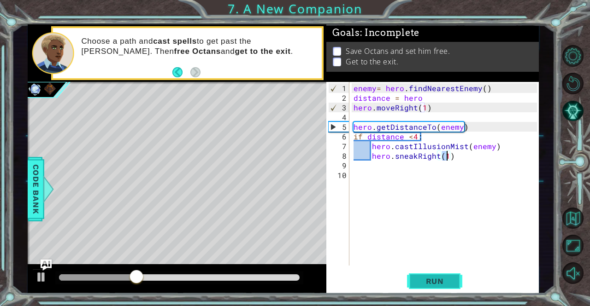
click at [445, 290] on button "Run" at bounding box center [434, 281] width 55 height 21
click at [458, 153] on div "enemy = hero . findNearestEnemy ( ) distance = hero hero . moveRight ( 1 ) hero…" at bounding box center [446, 184] width 189 height 203
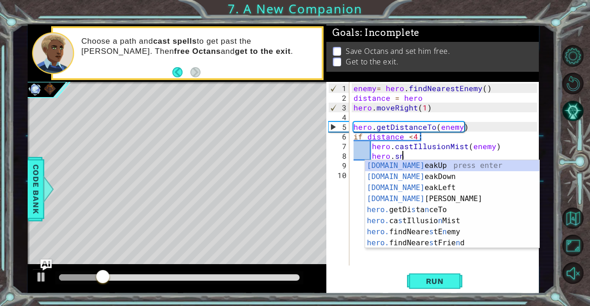
scroll to position [0, 0]
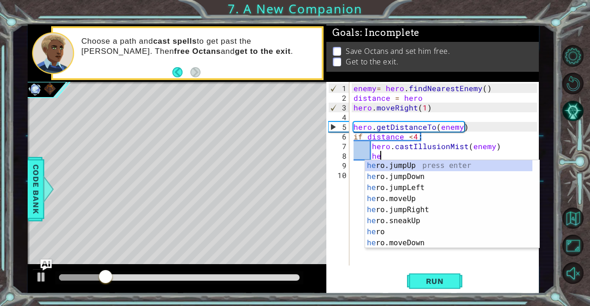
type textarea "h"
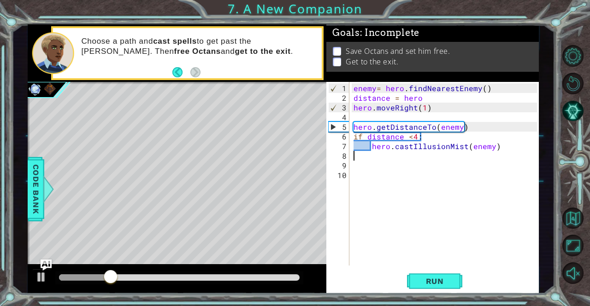
type textarea "hero.castIllusionMist(enemy)"
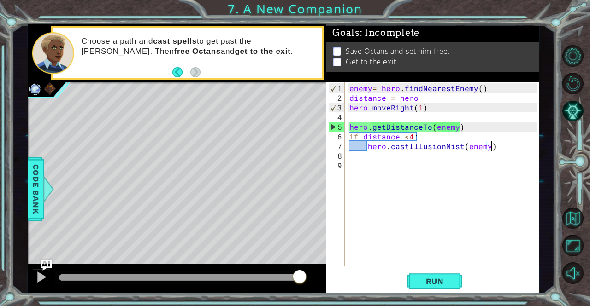
click at [352, 113] on div "enemy = hero . findNearestEnemy ( ) distance = hero hero . moveRight ( 1 ) hero…" at bounding box center [444, 184] width 194 height 203
type textarea "\"
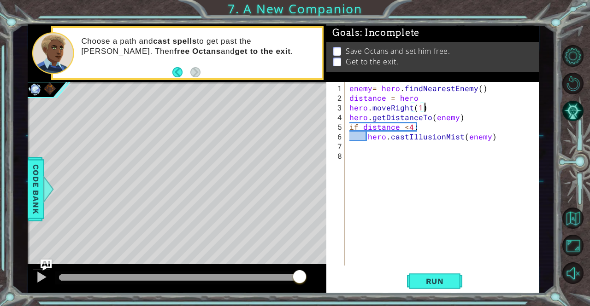
click at [495, 134] on div "enemy = hero . findNearestEnemy ( ) distance = hero hero . moveRight ( 1 ) hero…" at bounding box center [444, 184] width 194 height 203
click at [446, 280] on span "Run" at bounding box center [435, 281] width 36 height 9
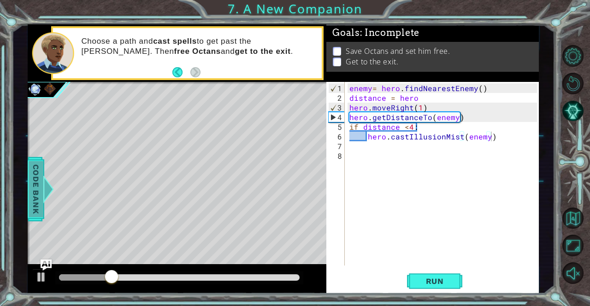
click at [47, 188] on div at bounding box center [48, 190] width 12 height 28
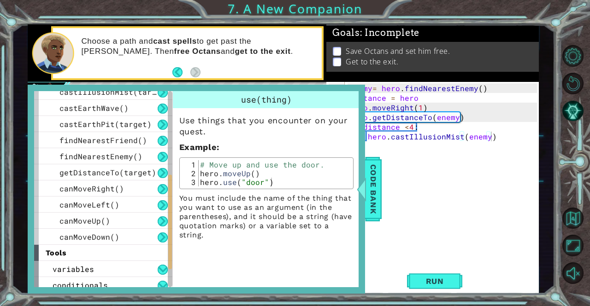
scroll to position [255, 0]
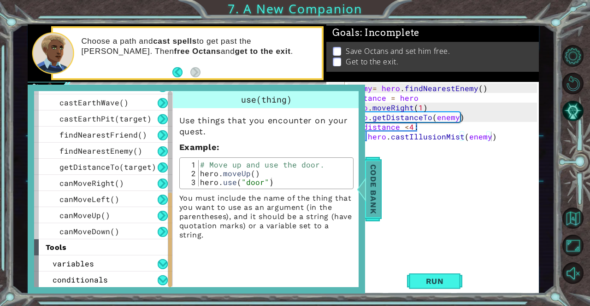
click at [376, 179] on span "Code Bank" at bounding box center [373, 189] width 15 height 56
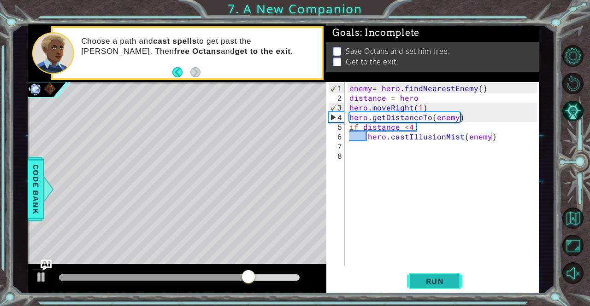
click at [428, 280] on span "Run" at bounding box center [435, 281] width 36 height 9
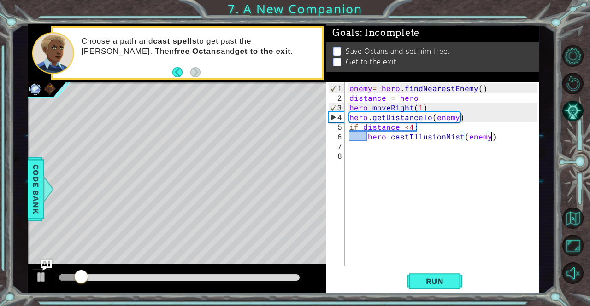
click at [426, 107] on div "enemy = hero . findNearestEnemy ( ) distance = hero hero . moveRight ( 1 ) hero…" at bounding box center [444, 184] width 194 height 203
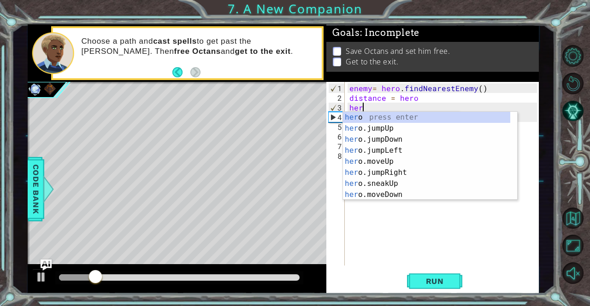
type textarea "h"
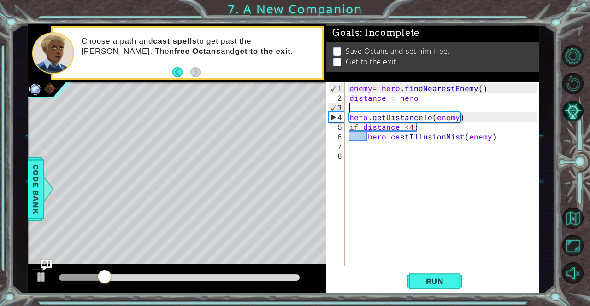
type textarea "distance = hero"
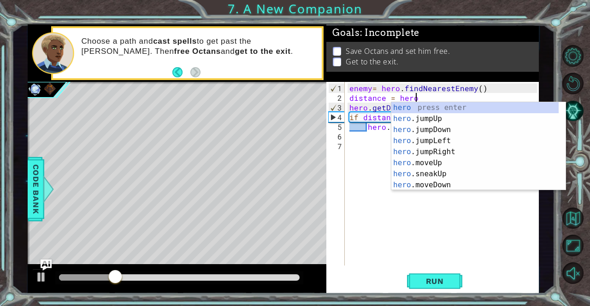
click at [446, 216] on div "enemy = hero . findNearestEnemy ( ) distance = hero hero . getDistanceTo ( enem…" at bounding box center [444, 184] width 194 height 203
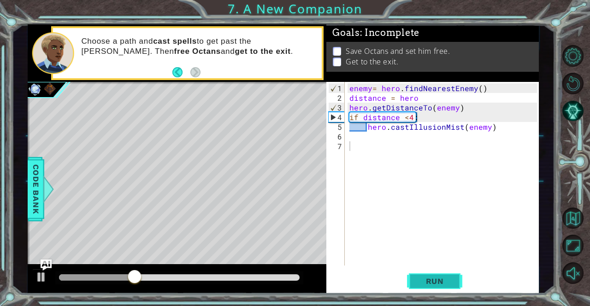
click at [418, 282] on span "Run" at bounding box center [435, 281] width 36 height 9
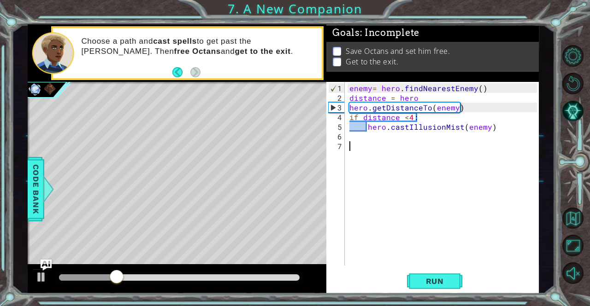
click at [498, 126] on div "enemy = hero . findNearestEnemy ( ) distance = hero hero . getDistanceTo ( enem…" at bounding box center [444, 184] width 194 height 203
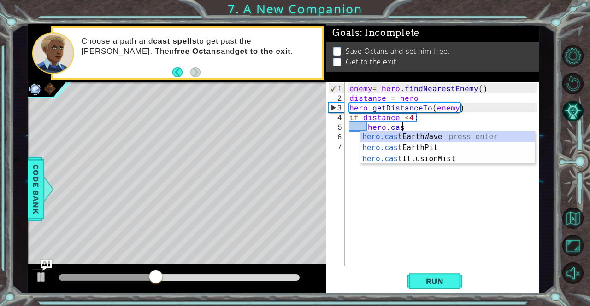
type textarea "hero.cast"
click at [433, 132] on div "hero.cast EarthWave press enter hero.cast EarthPit press enter hero.cast Illusi…" at bounding box center [447, 158] width 175 height 55
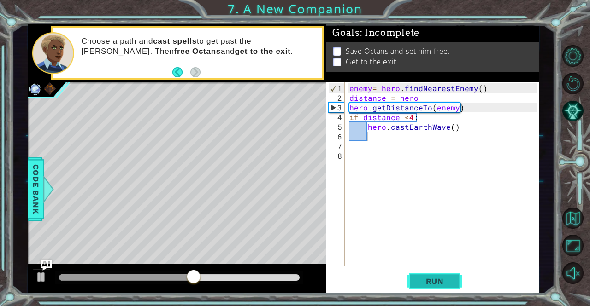
click at [447, 276] on button "Run" at bounding box center [434, 281] width 55 height 21
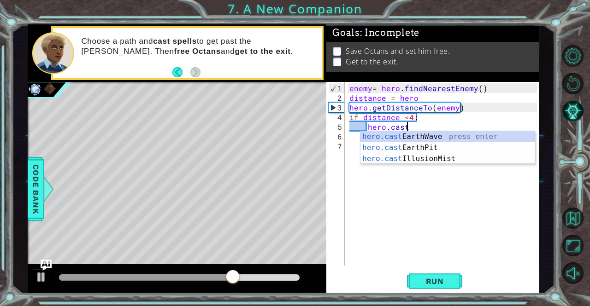
scroll to position [0, 3]
click at [454, 161] on div "hero.cast EarthWave press enter hero.cast EarthPit press enter hero.cast Illusi…" at bounding box center [447, 158] width 175 height 55
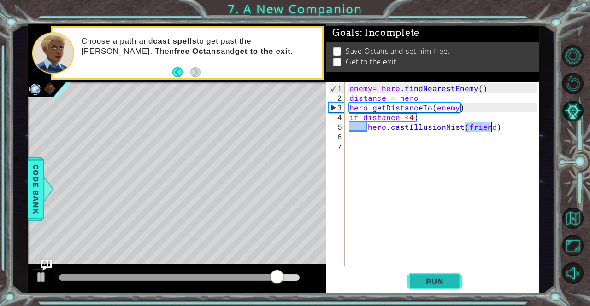
type textarea "hero.castIllusionMist(friend)"
click at [420, 285] on span "Run" at bounding box center [435, 281] width 36 height 9
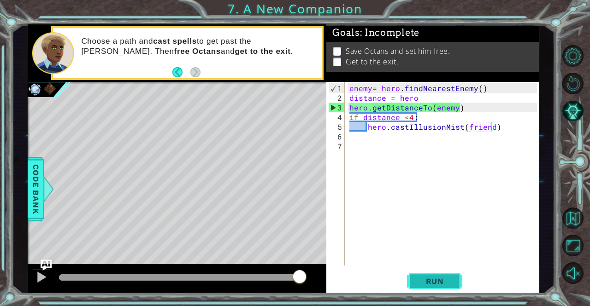
click at [441, 284] on span "Run" at bounding box center [435, 281] width 36 height 9
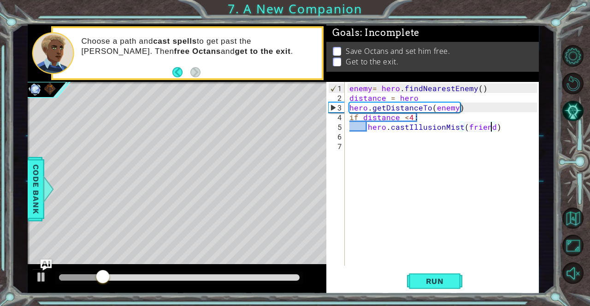
click at [283, 218] on div "Level Map" at bounding box center [241, 217] width 426 height 271
click at [484, 164] on div "enemy = hero . findNearestEnemy ( ) distance = hero hero . getDistanceTo ( enem…" at bounding box center [444, 184] width 194 height 203
click at [46, 264] on img "Ask AI" at bounding box center [46, 265] width 12 height 12
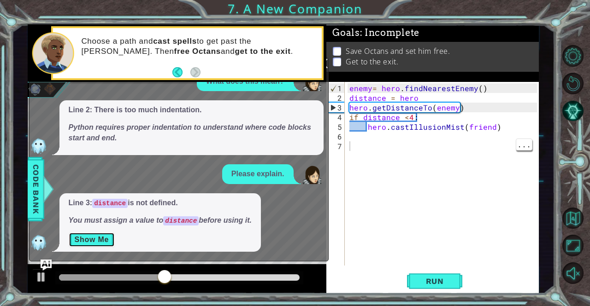
click at [106, 238] on button "Show Me" at bounding box center [92, 240] width 47 height 15
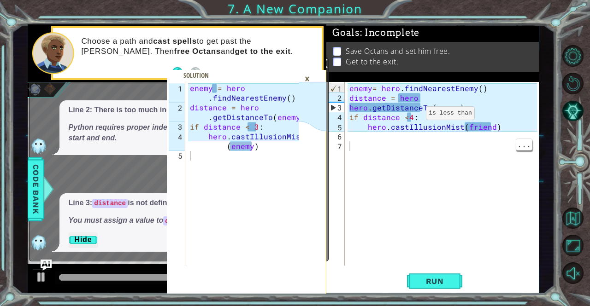
click at [411, 118] on div "enemy = hero . findNearestEnemy ( ) distance = hero hero . getDistanceTo ( enem…" at bounding box center [444, 184] width 194 height 203
click at [439, 277] on button "Run" at bounding box center [434, 281] width 55 height 21
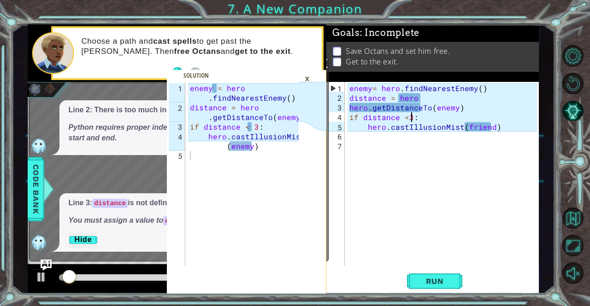
click at [311, 80] on div "×" at bounding box center [307, 79] width 14 height 16
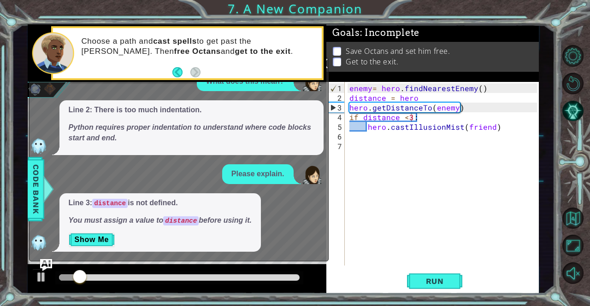
click at [47, 261] on img "Ask AI" at bounding box center [46, 265] width 12 height 12
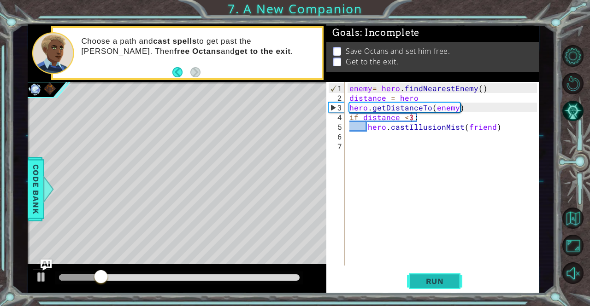
click at [435, 277] on button "Run" at bounding box center [434, 281] width 55 height 21
click at [41, 260] on img "Ask AI" at bounding box center [46, 265] width 12 height 12
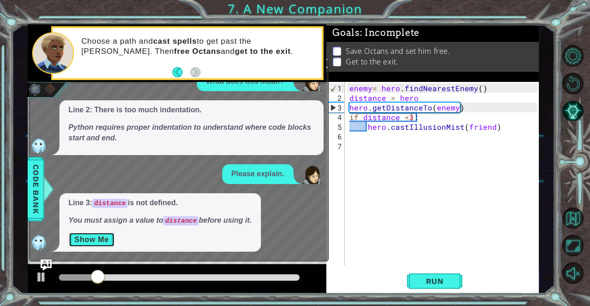
click at [102, 240] on button "Show Me" at bounding box center [92, 240] width 47 height 15
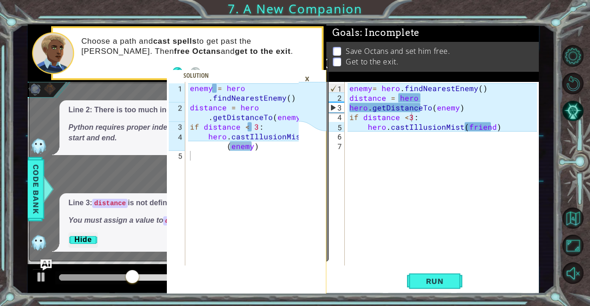
click at [306, 75] on div "×" at bounding box center [307, 79] width 14 height 16
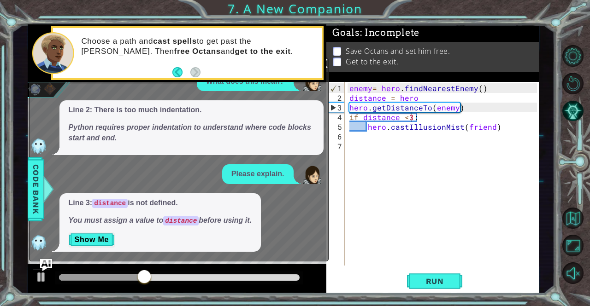
click at [46, 263] on img "Ask AI" at bounding box center [46, 265] width 12 height 12
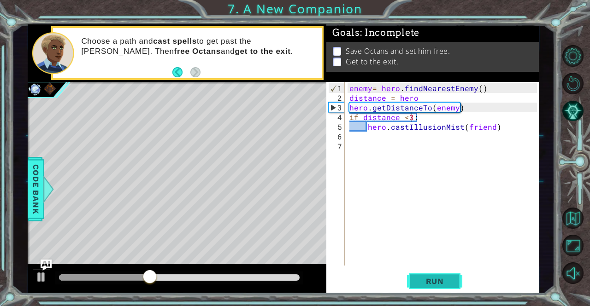
click at [429, 280] on span "Run" at bounding box center [435, 281] width 36 height 9
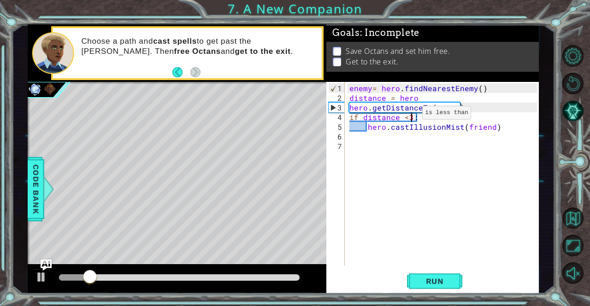
click at [406, 117] on div "enemy = hero . findNearestEnemy ( ) distance = hero hero . getDistanceTo ( enem…" at bounding box center [444, 184] width 194 height 203
type textarea "if distance >3:"
click at [434, 278] on span "Run" at bounding box center [435, 281] width 36 height 9
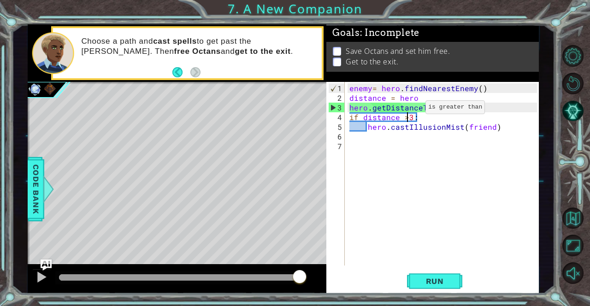
click at [56, 6] on div "1 2 3 4 5 enemy = hero . findNearestEnemy ( ) distance = hero . getDistanceTo (…" at bounding box center [295, 153] width 590 height 306
